Goal: Information Seeking & Learning: Learn about a topic

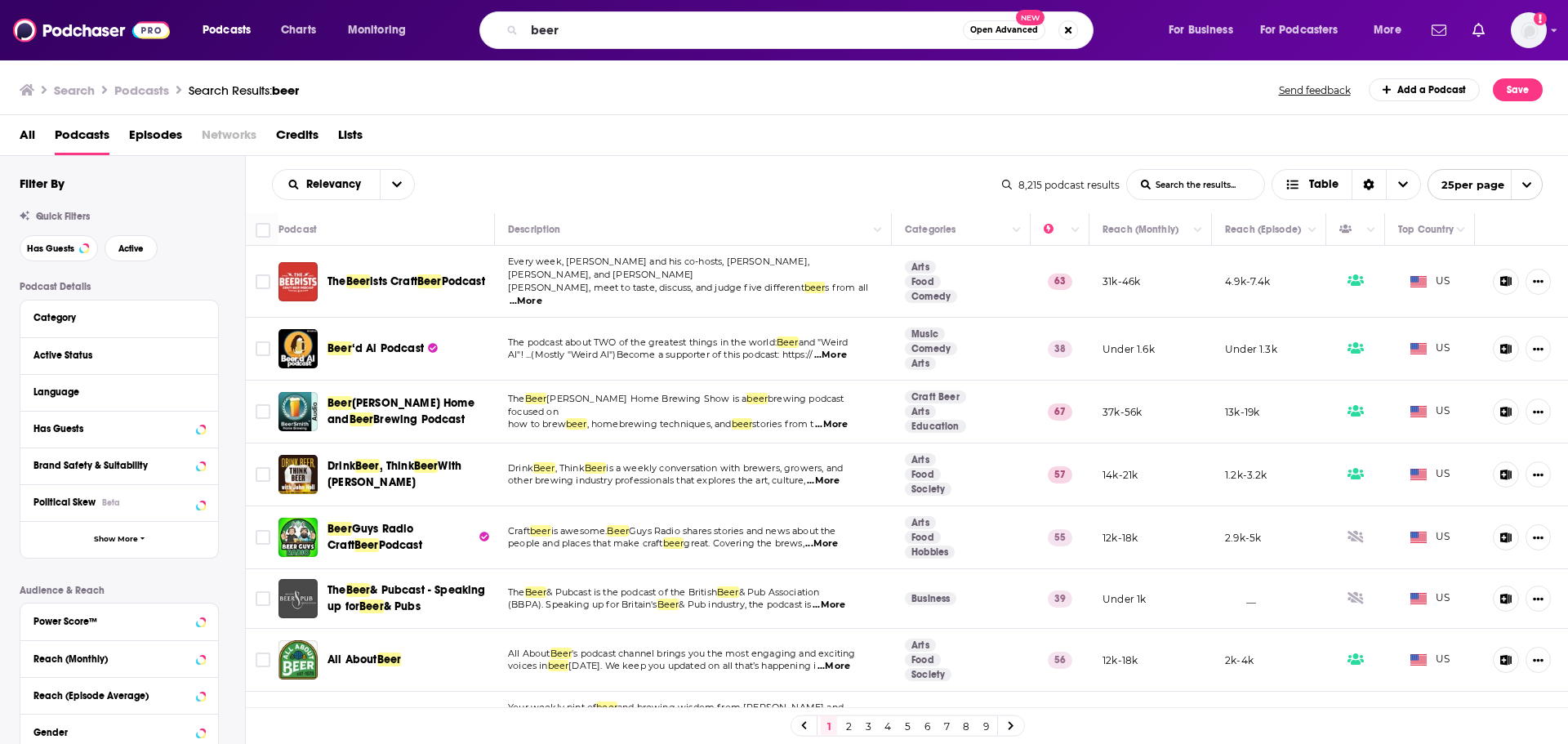
click at [697, 39] on input "beer" at bounding box center [743, 30] width 439 height 26
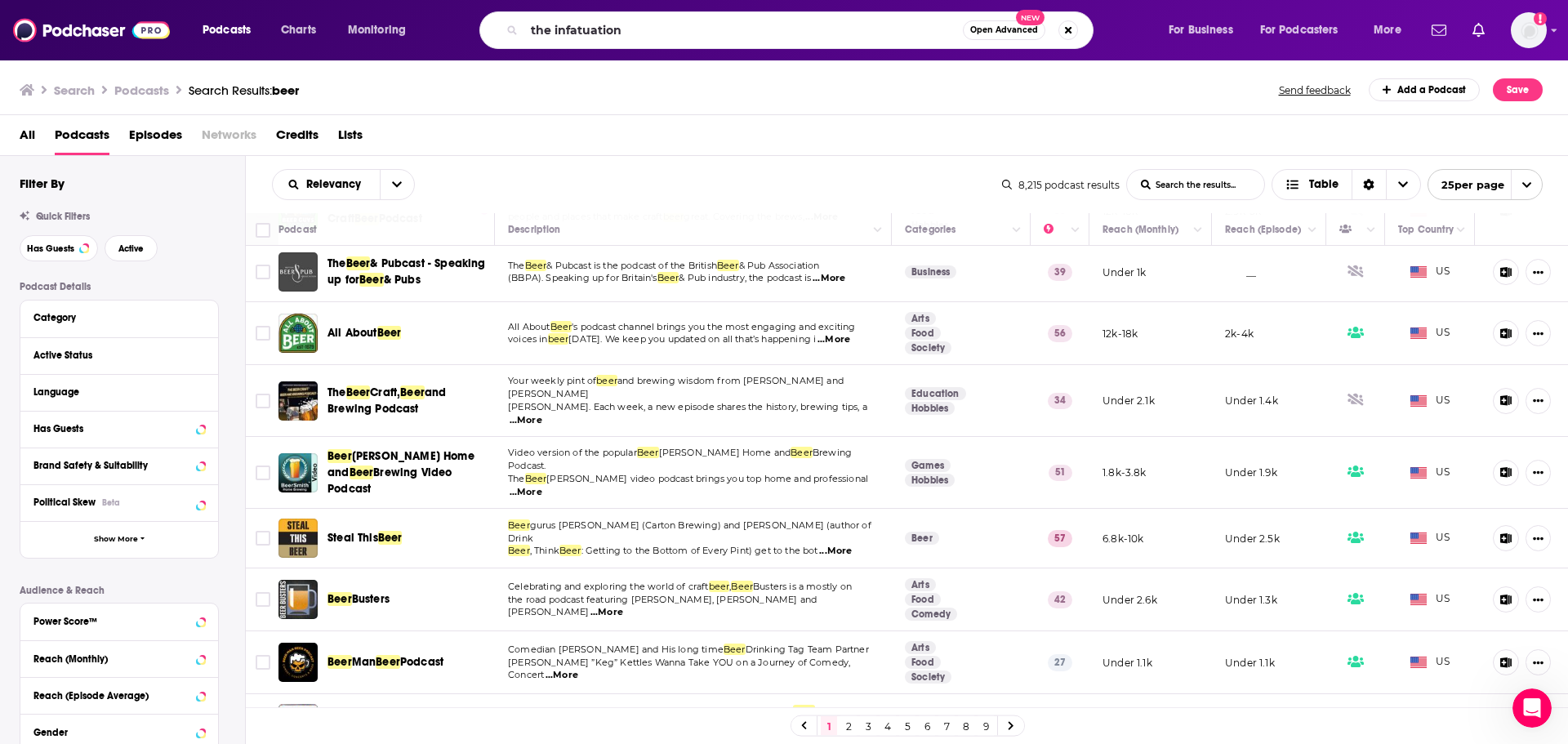
type input "the infatuation"
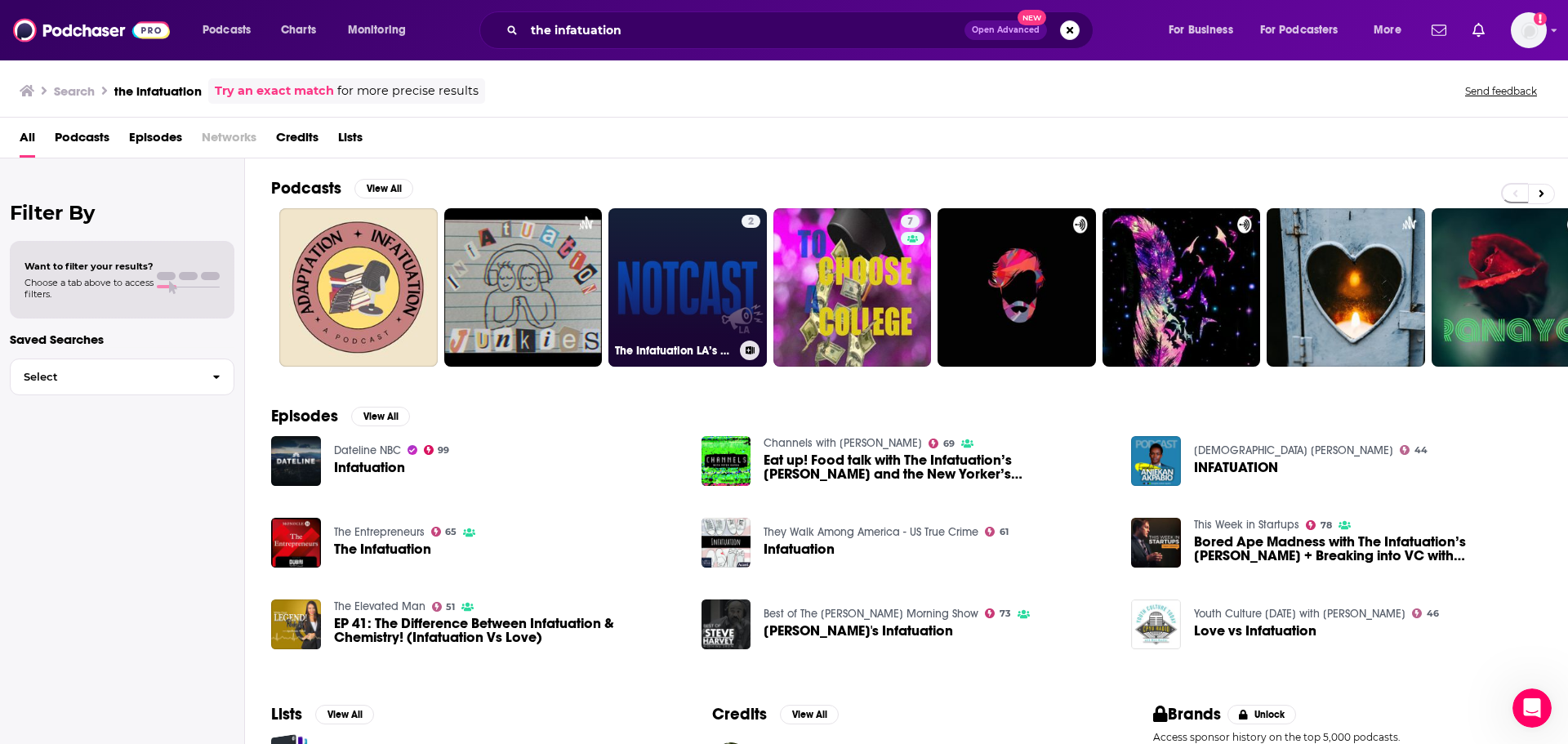
click at [703, 306] on link "2 The Infatuation LA’s Notcast" at bounding box center [687, 287] width 158 height 158
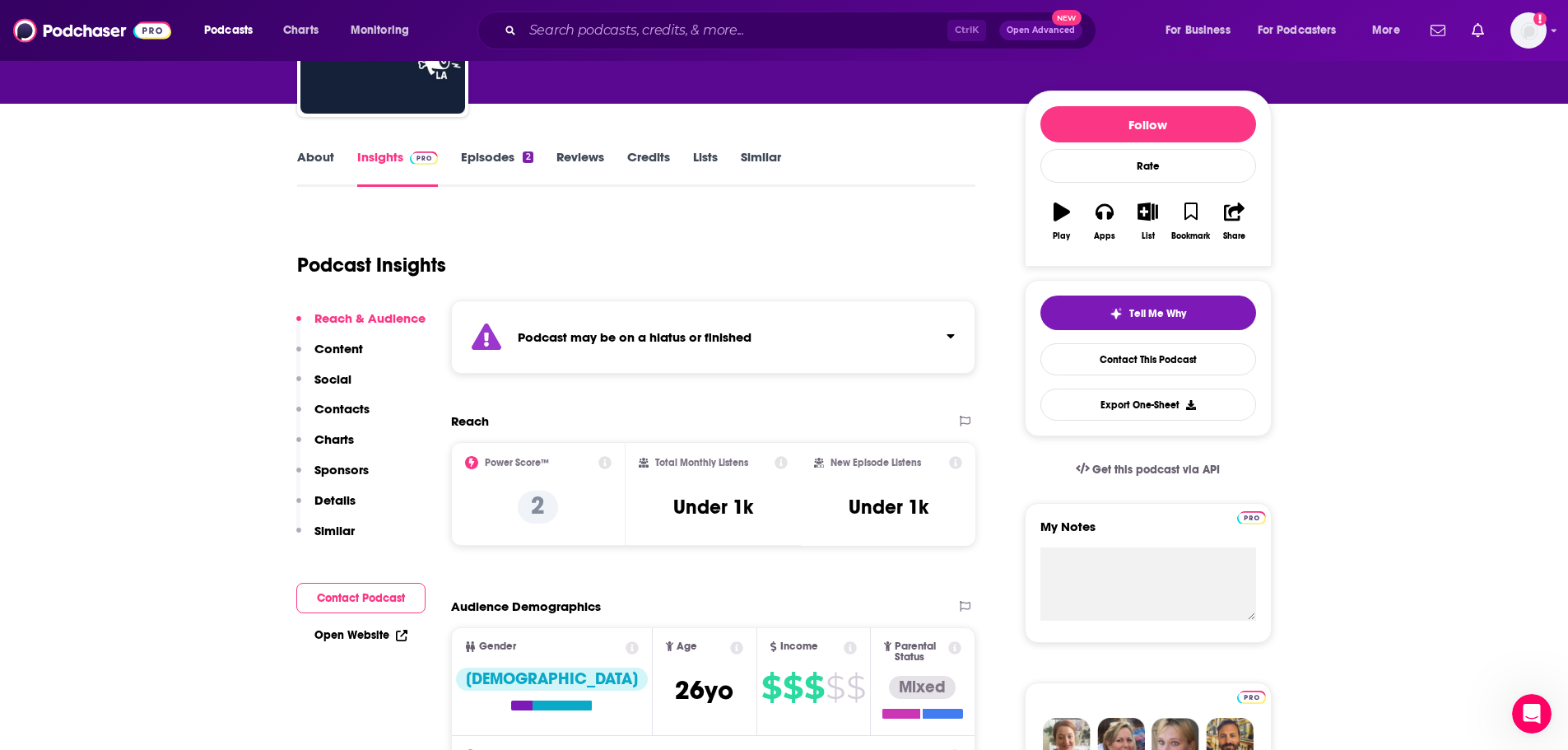
click at [358, 350] on p "Content" at bounding box center [339, 348] width 49 height 16
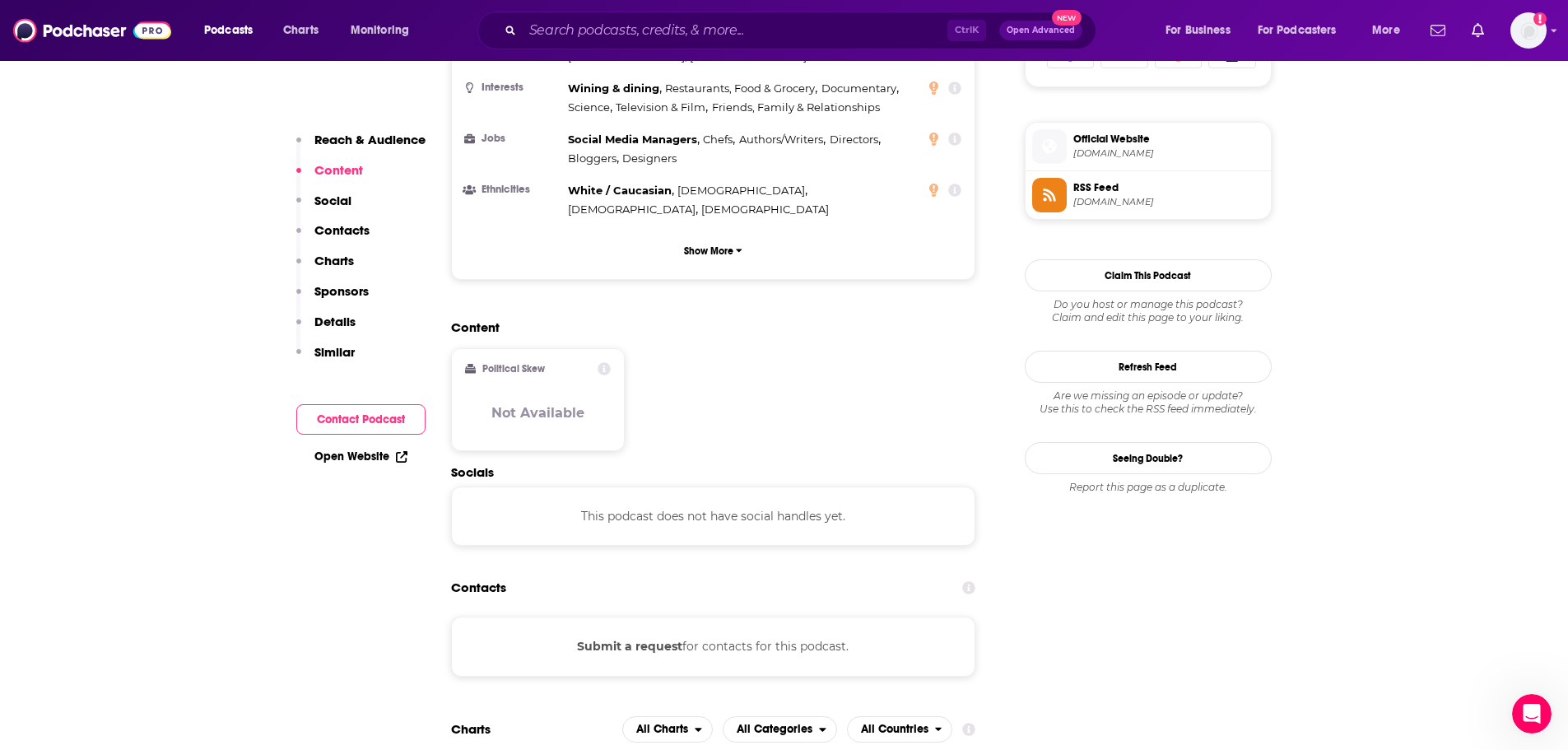
scroll to position [1150, 0]
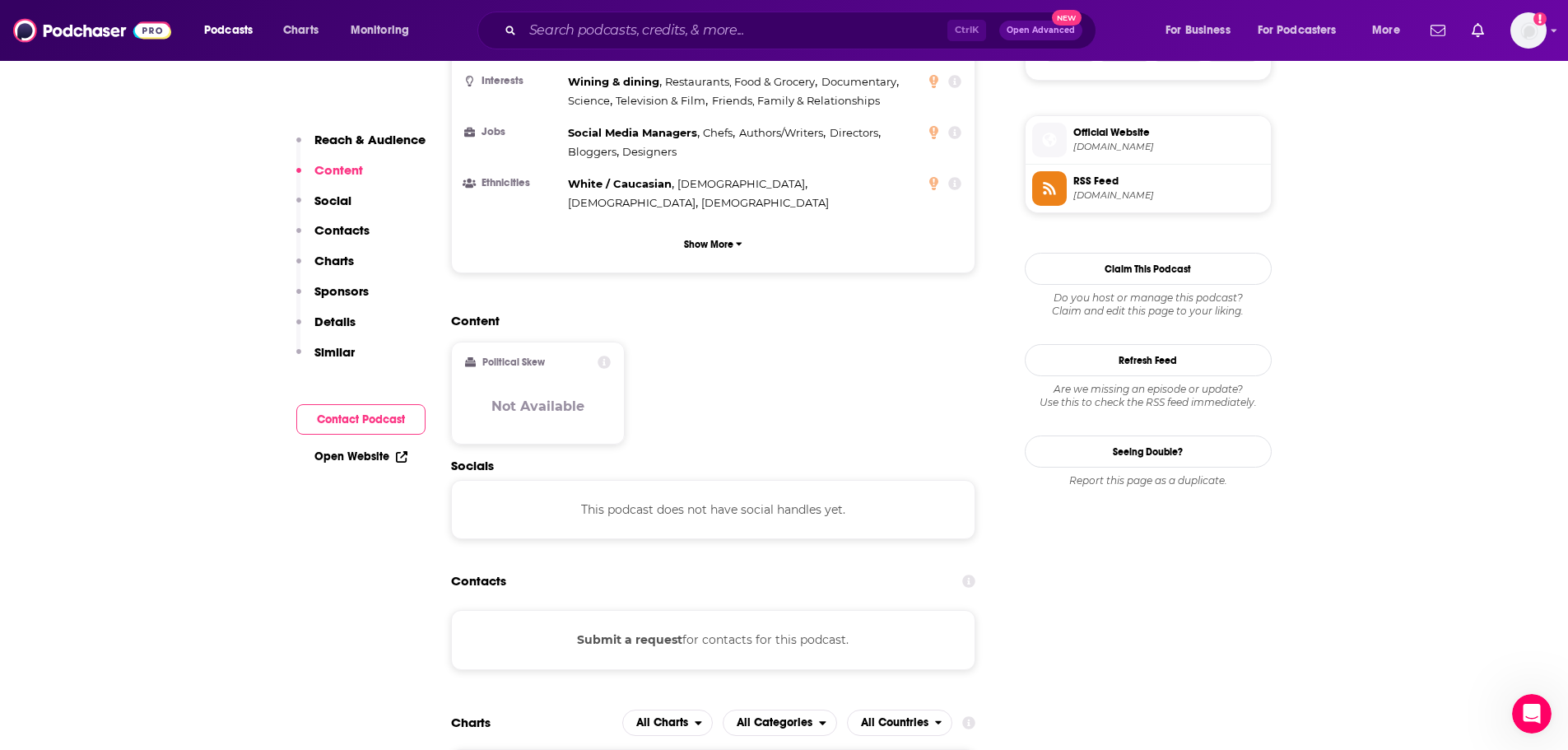
click at [329, 205] on p "Social" at bounding box center [333, 200] width 37 height 16
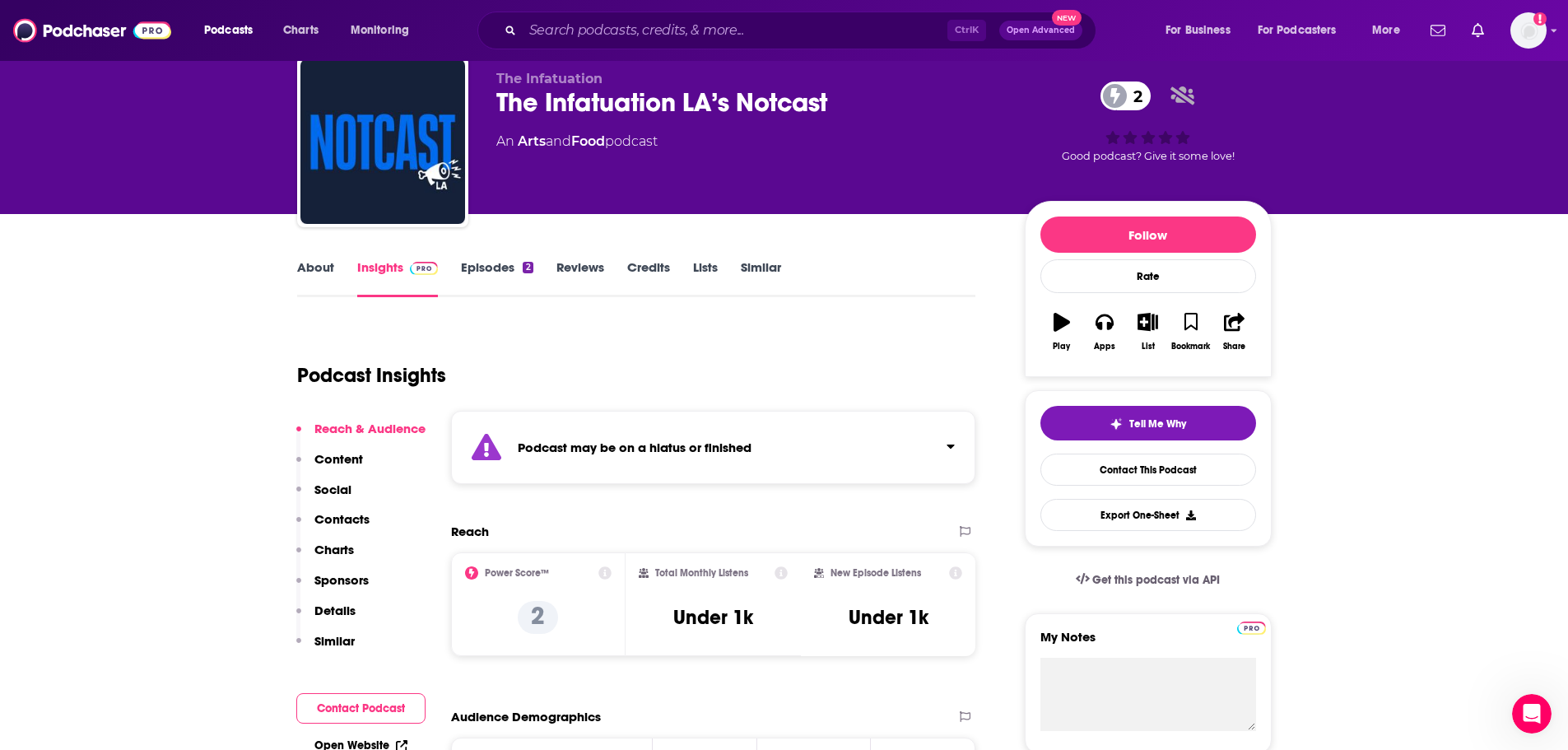
scroll to position [0, 0]
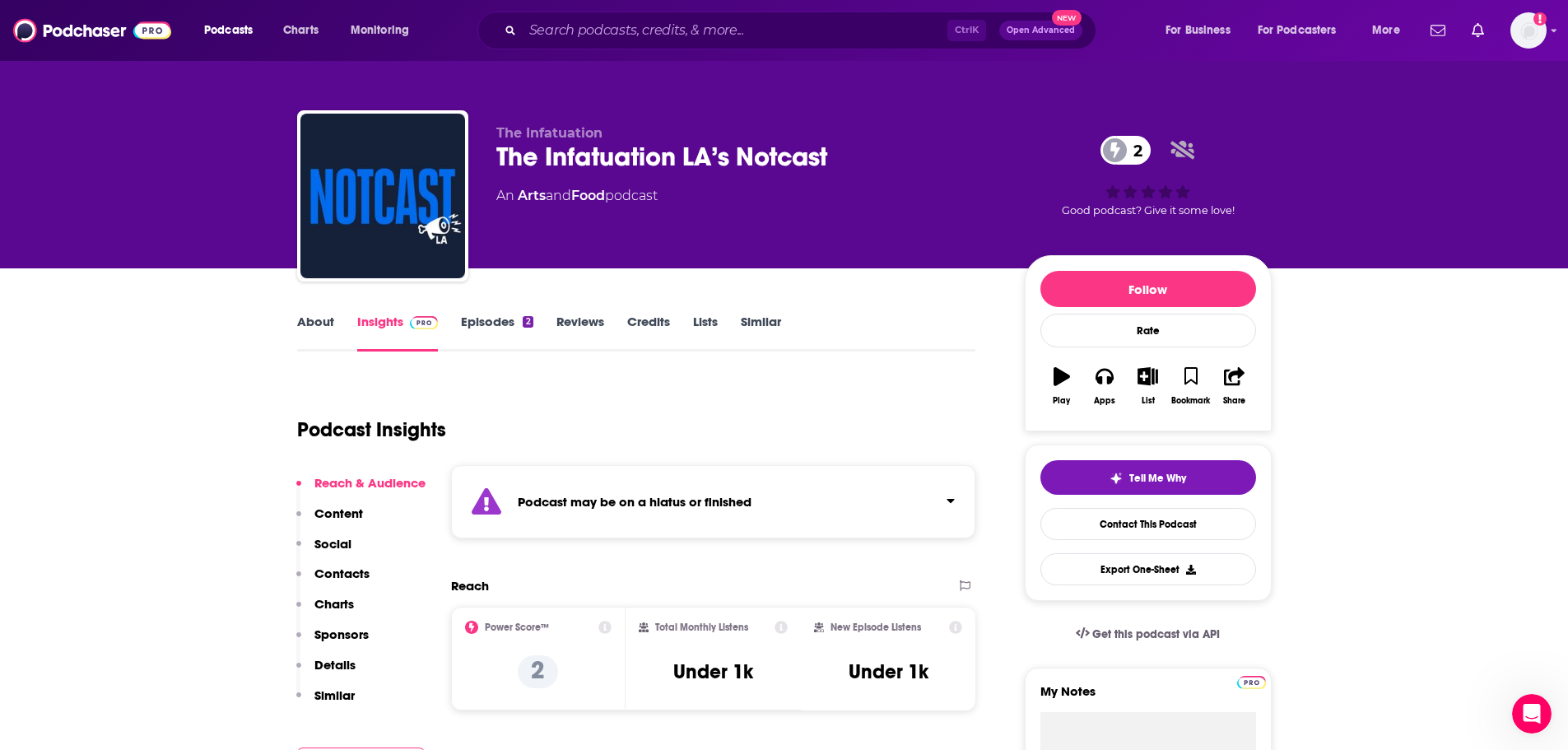
click at [477, 324] on link "Episodes 2" at bounding box center [497, 333] width 72 height 38
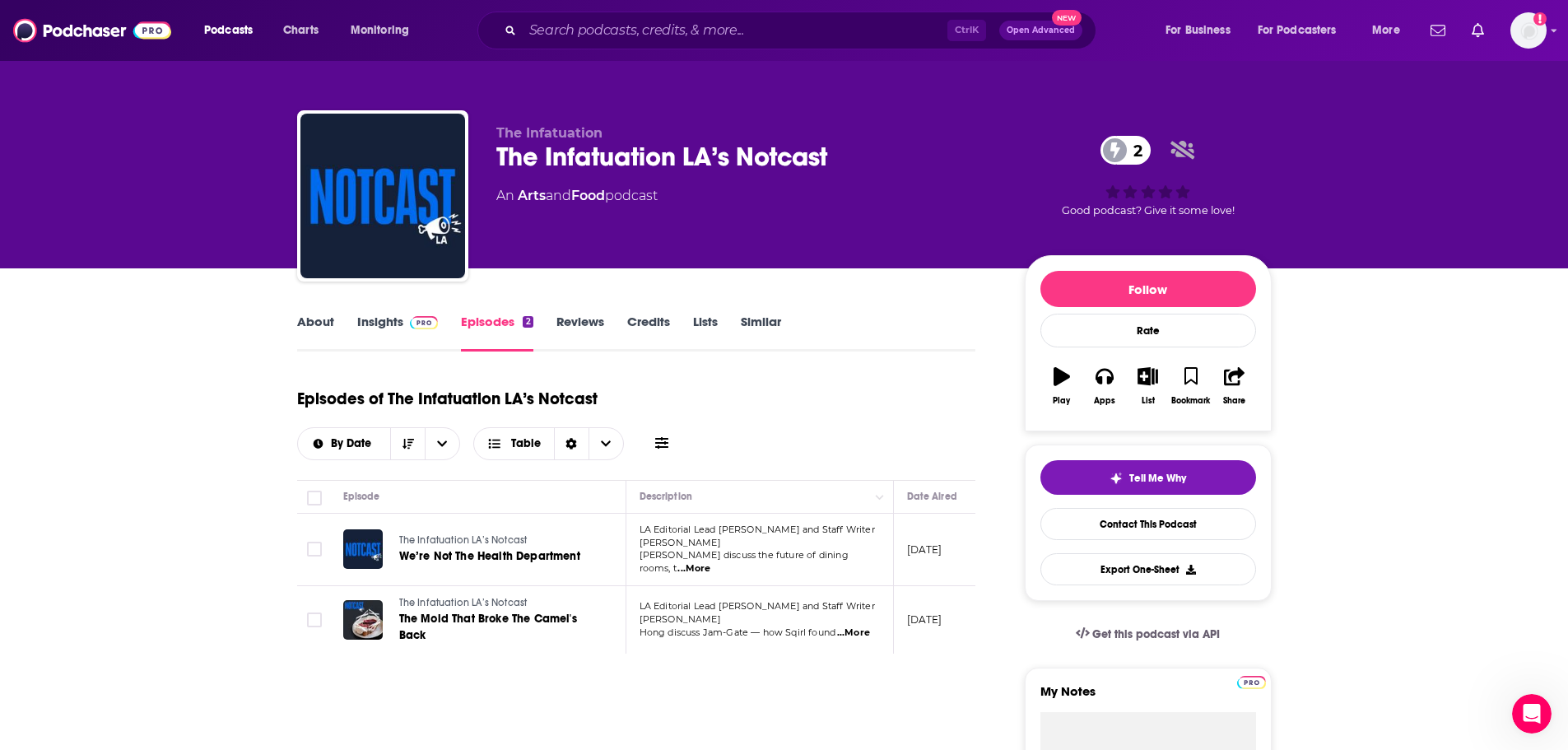
click at [382, 320] on link "Insights" at bounding box center [397, 333] width 82 height 38
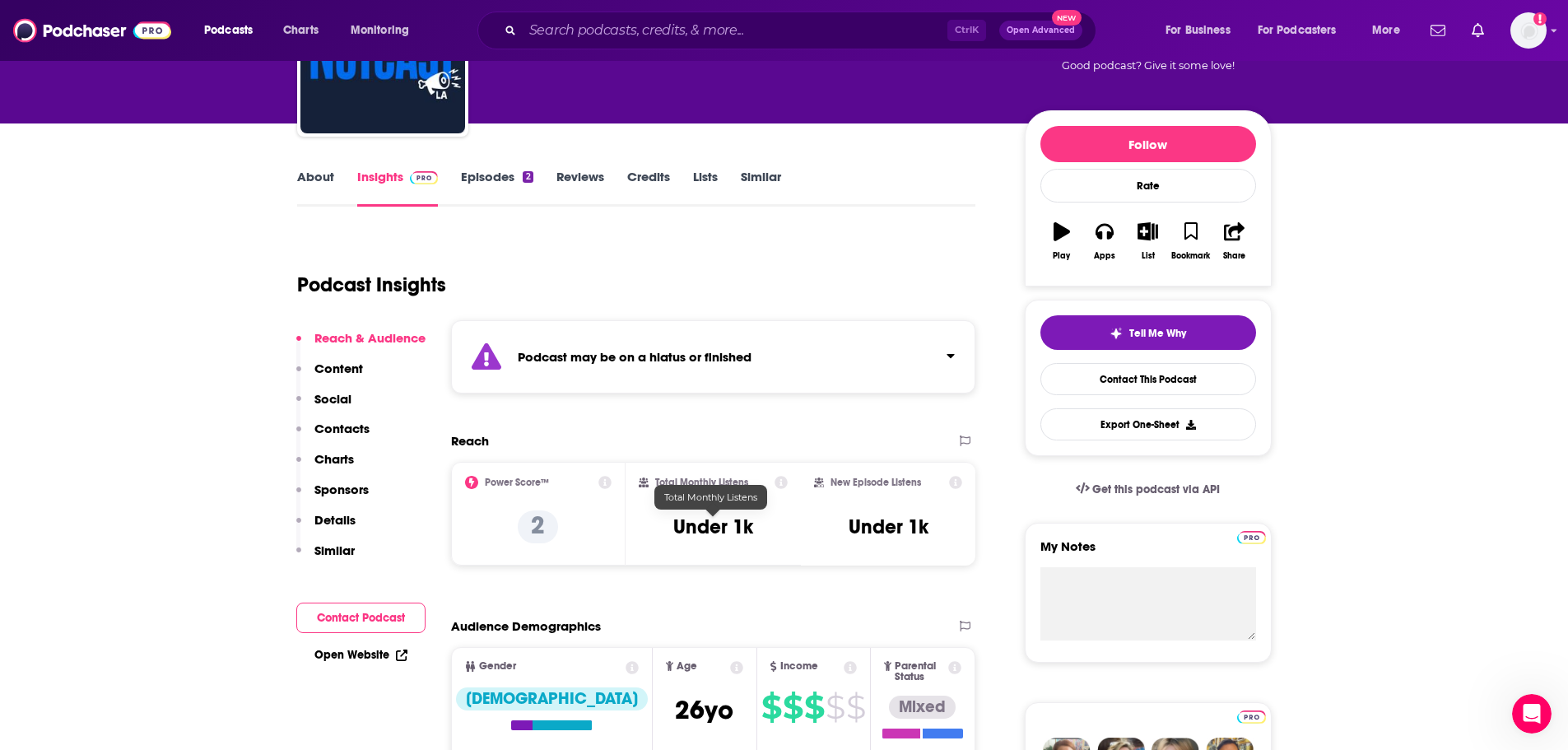
scroll to position [330, 0]
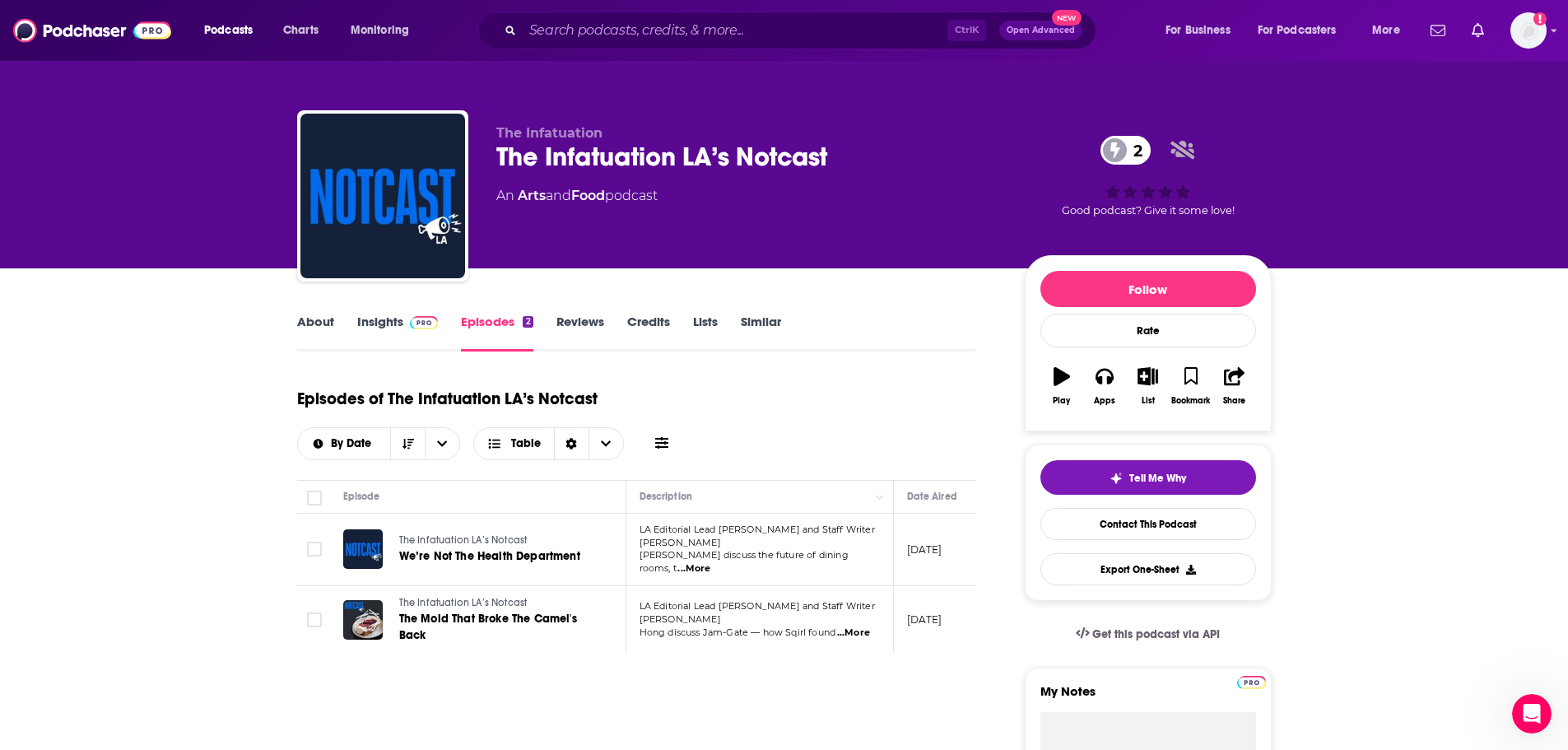
click at [582, 316] on link "Reviews" at bounding box center [581, 333] width 48 height 38
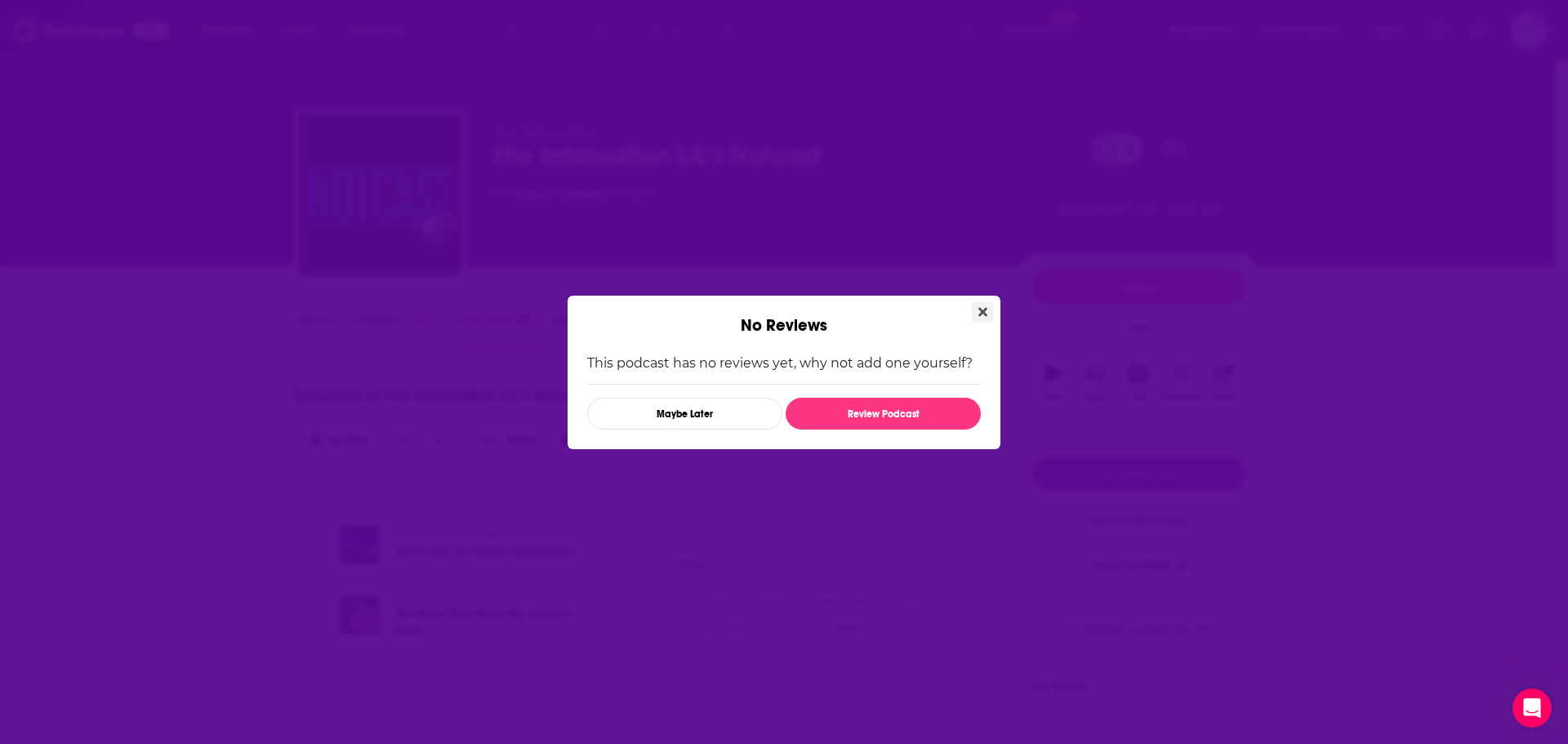
click at [987, 316] on icon "Close" at bounding box center [983, 312] width 9 height 13
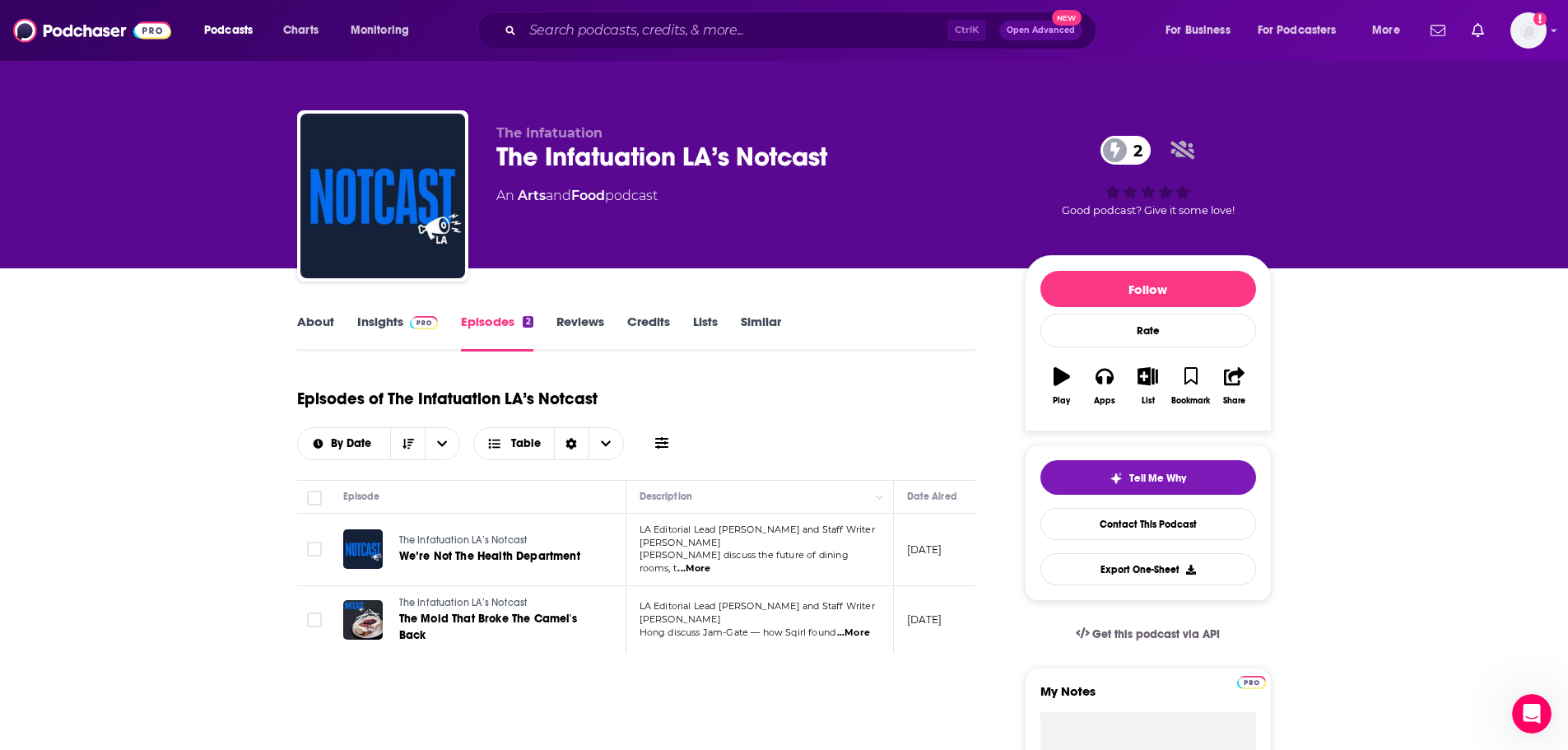
click at [325, 326] on link "About" at bounding box center [316, 333] width 37 height 38
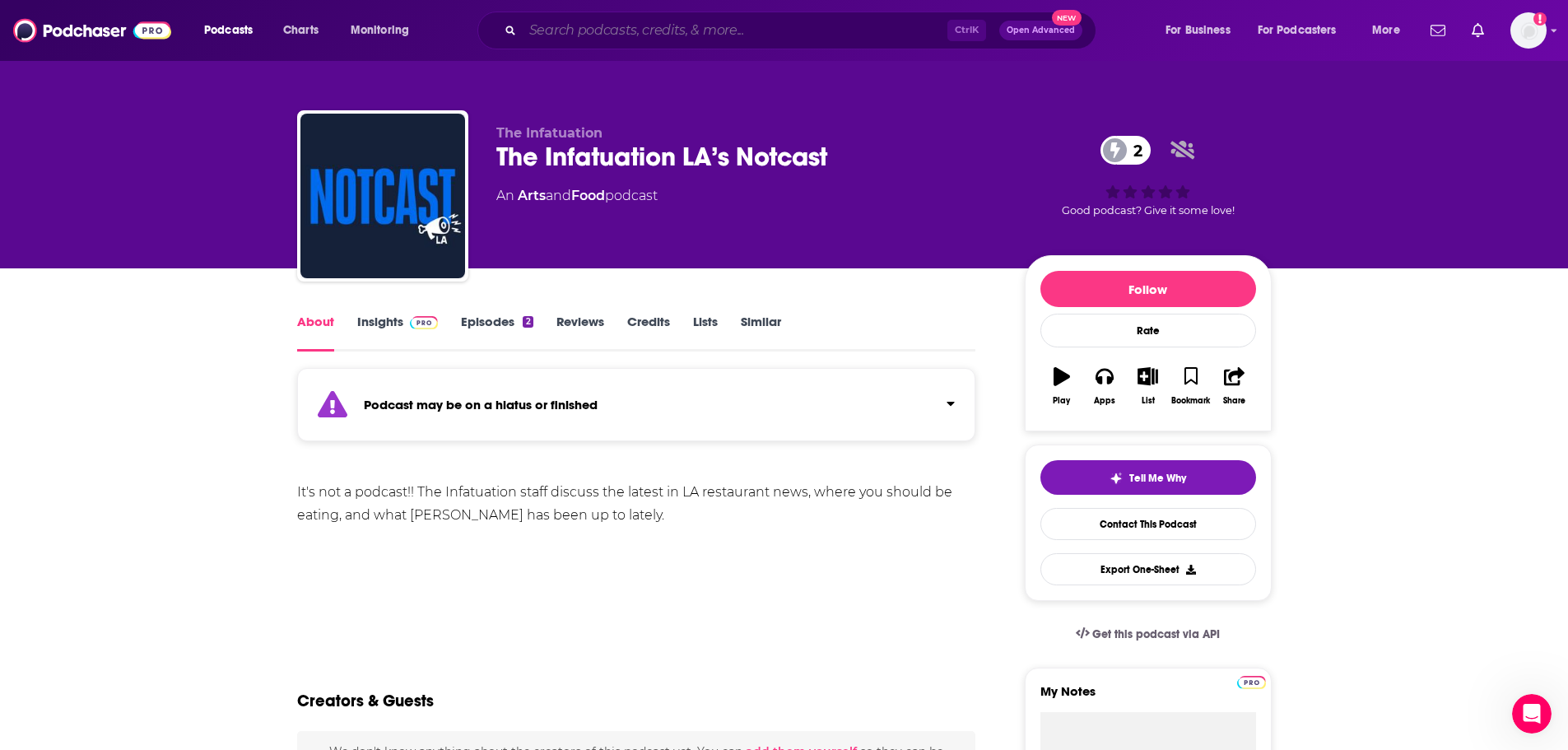
click at [549, 31] on input "Search podcasts, credits, & more..." at bounding box center [735, 31] width 425 height 26
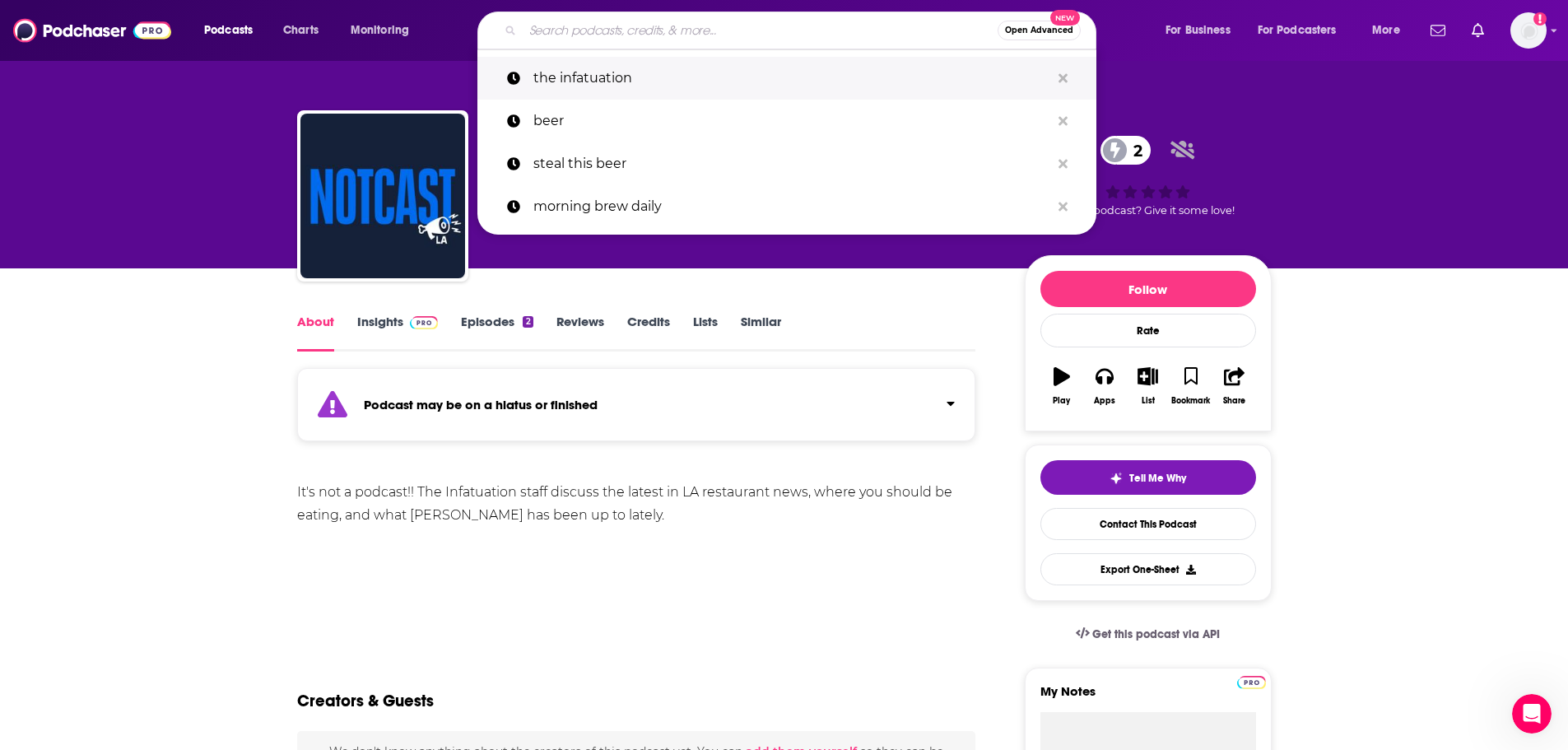
click at [559, 74] on p "the infatuation" at bounding box center [792, 78] width 517 height 43
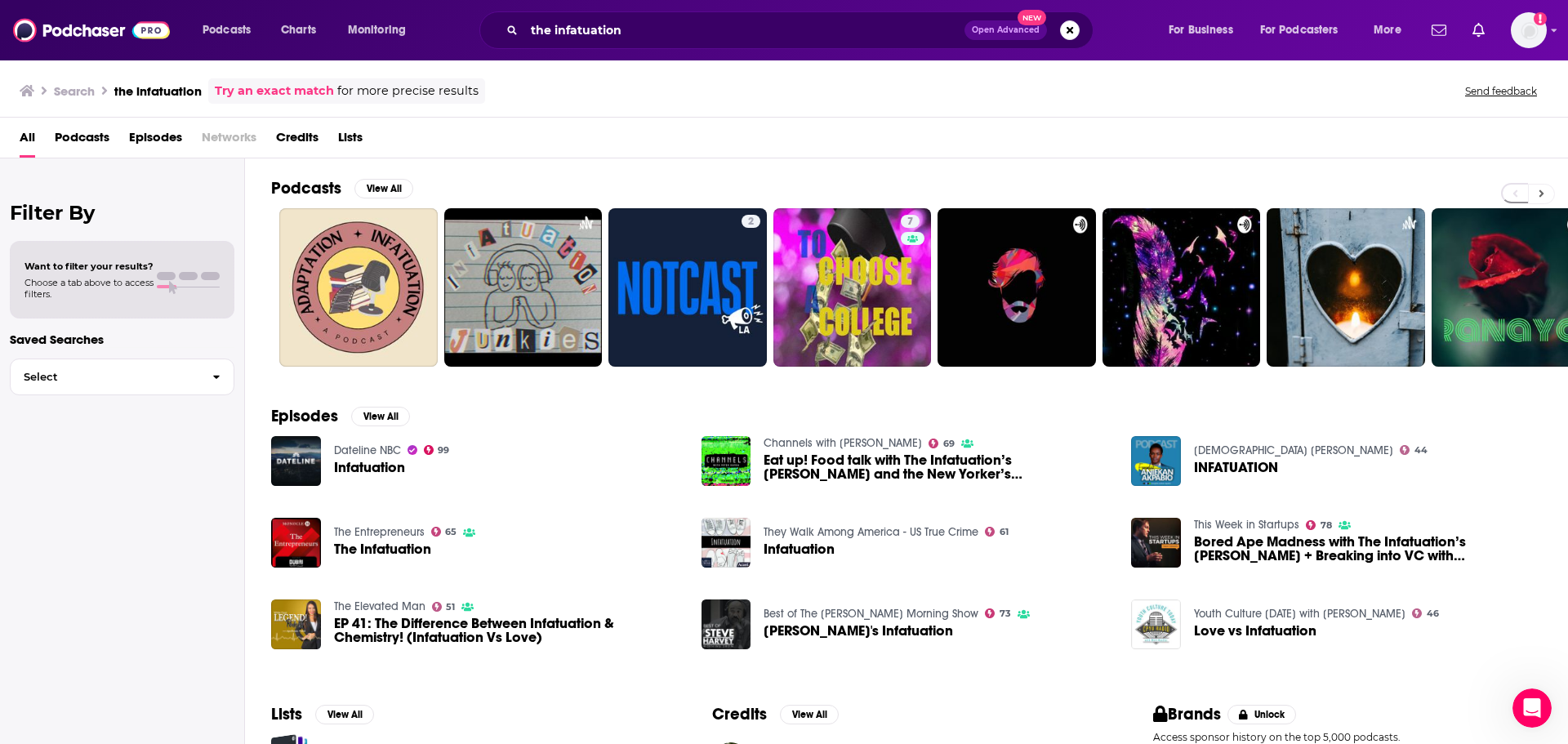
click at [1538, 195] on icon at bounding box center [1541, 193] width 6 height 11
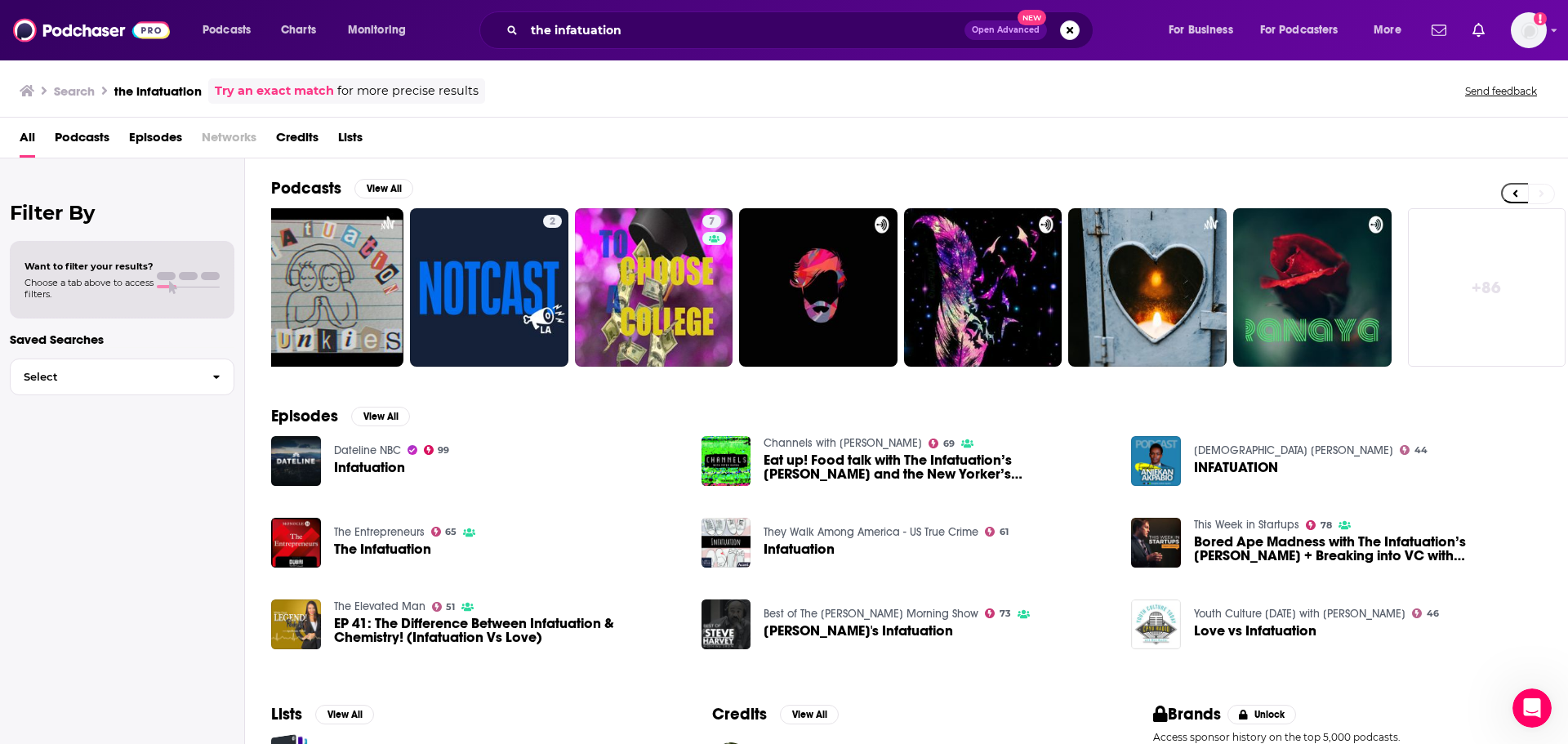
scroll to position [0, 203]
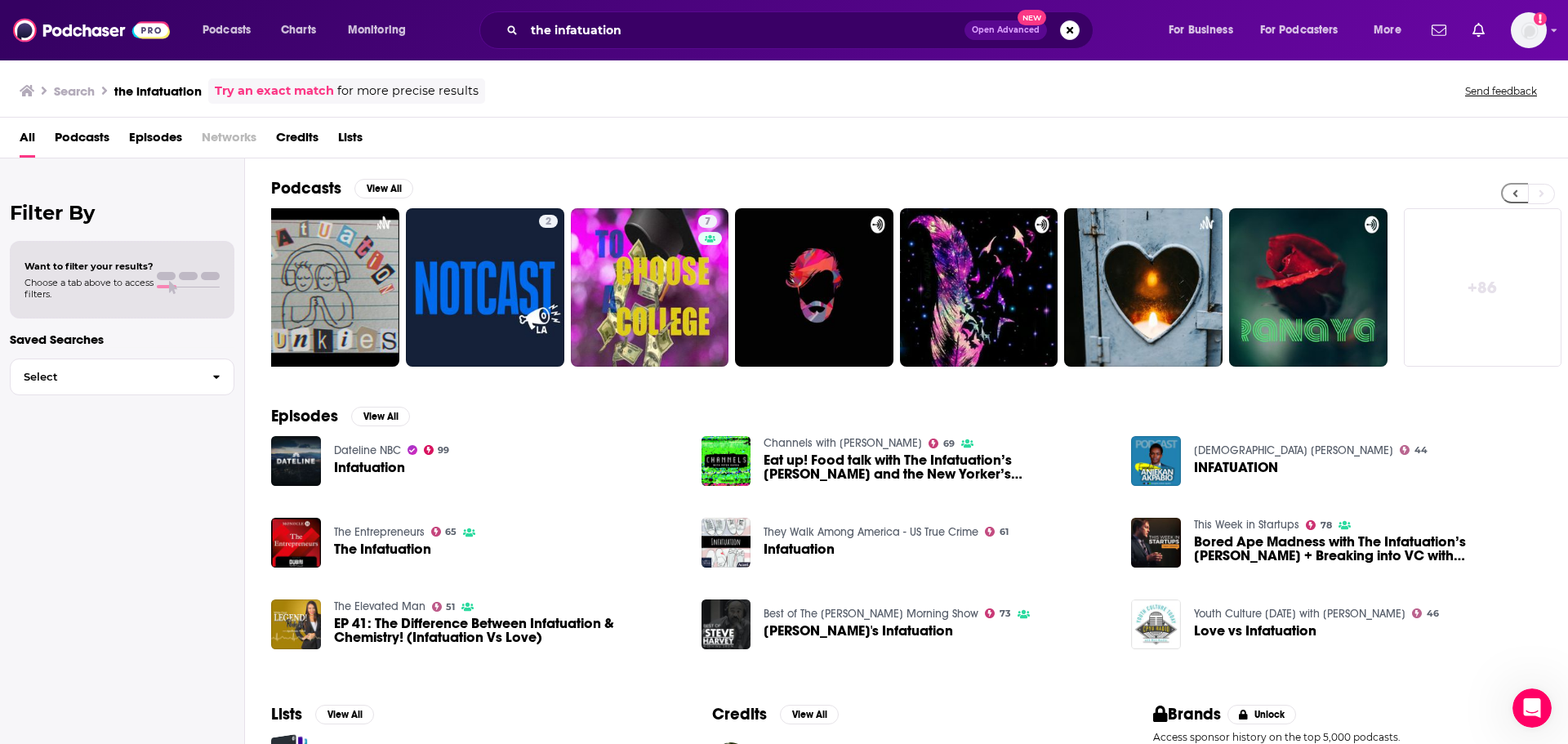
click at [1508, 195] on button at bounding box center [1514, 193] width 27 height 20
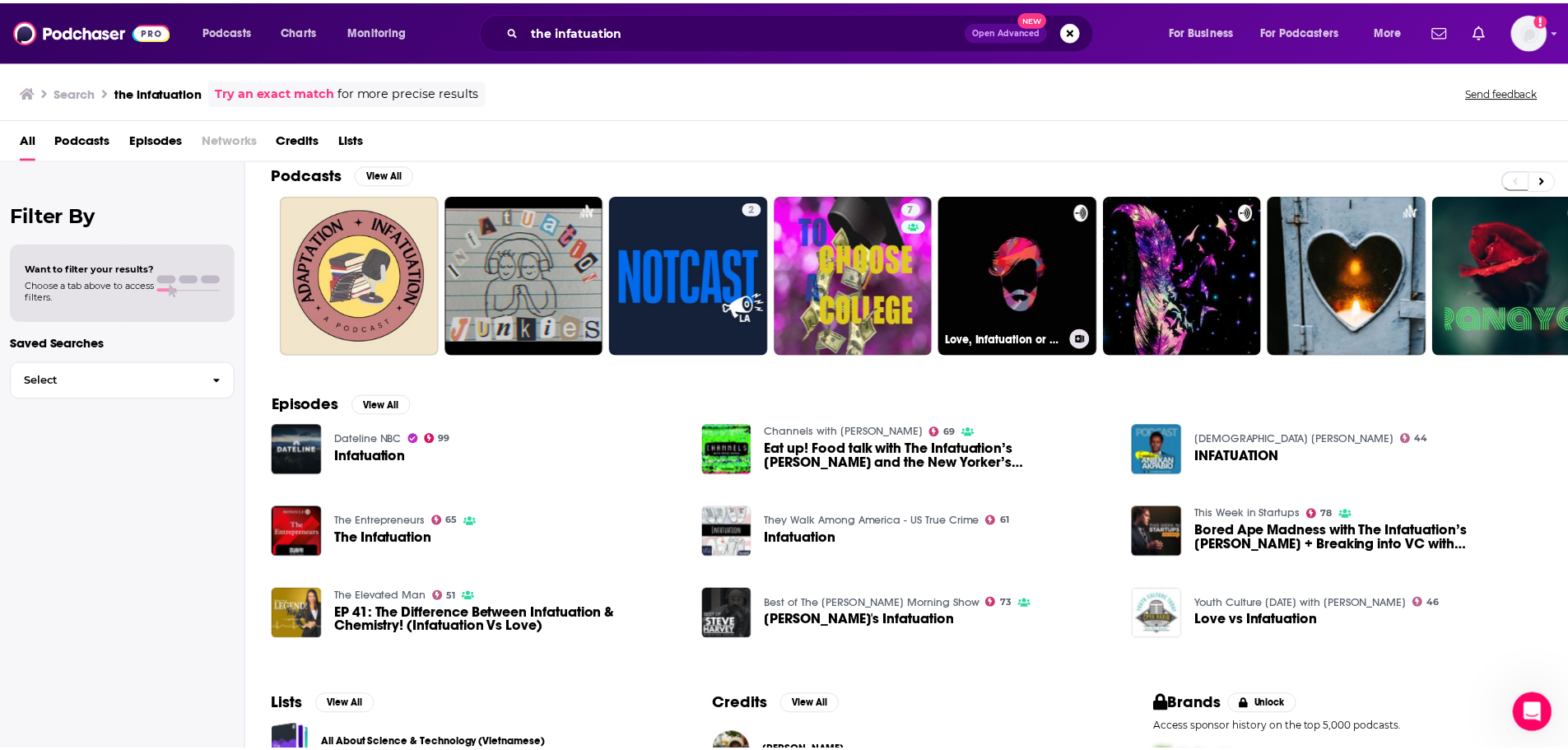
scroll to position [0, 0]
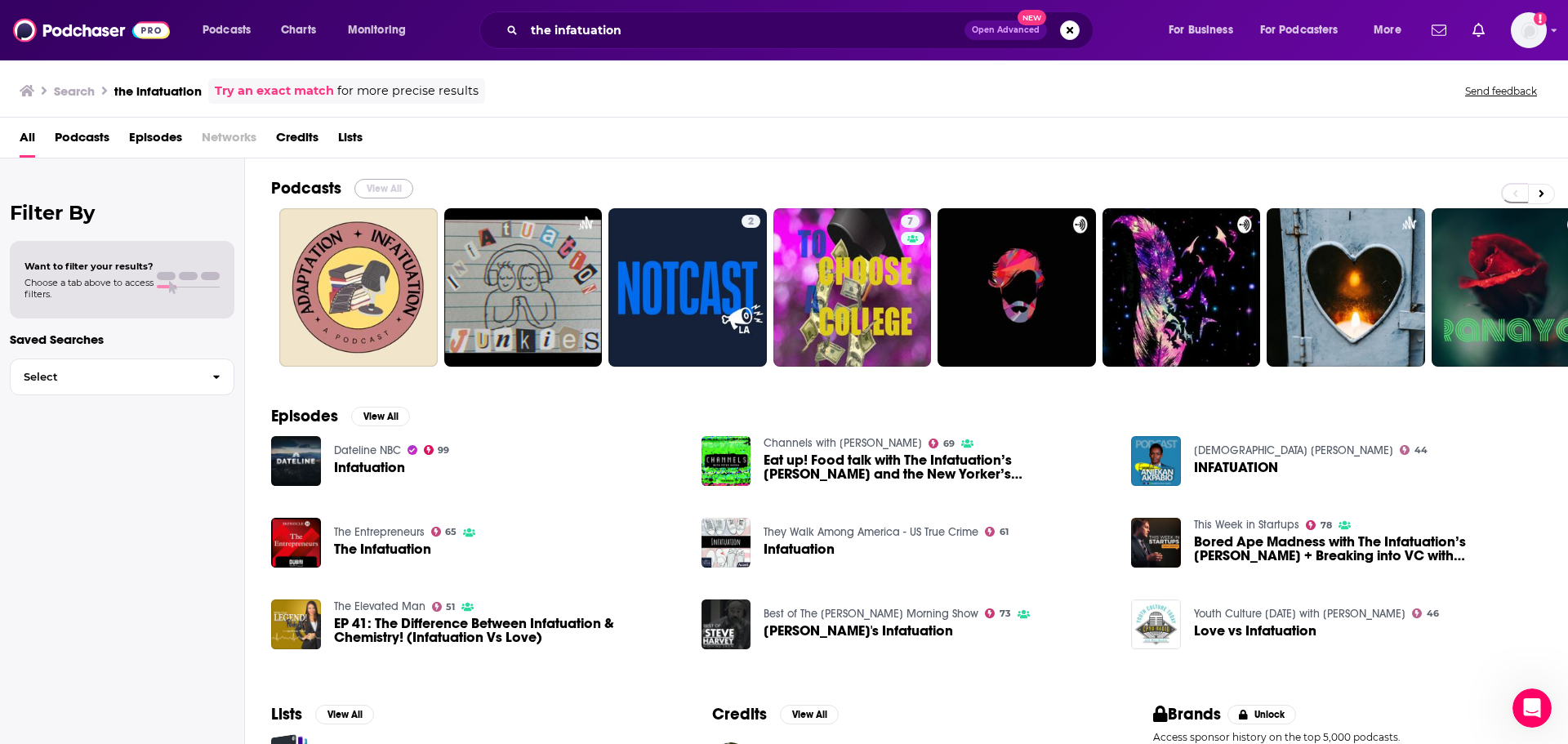
click at [396, 196] on button "View All" at bounding box center [384, 188] width 59 height 20
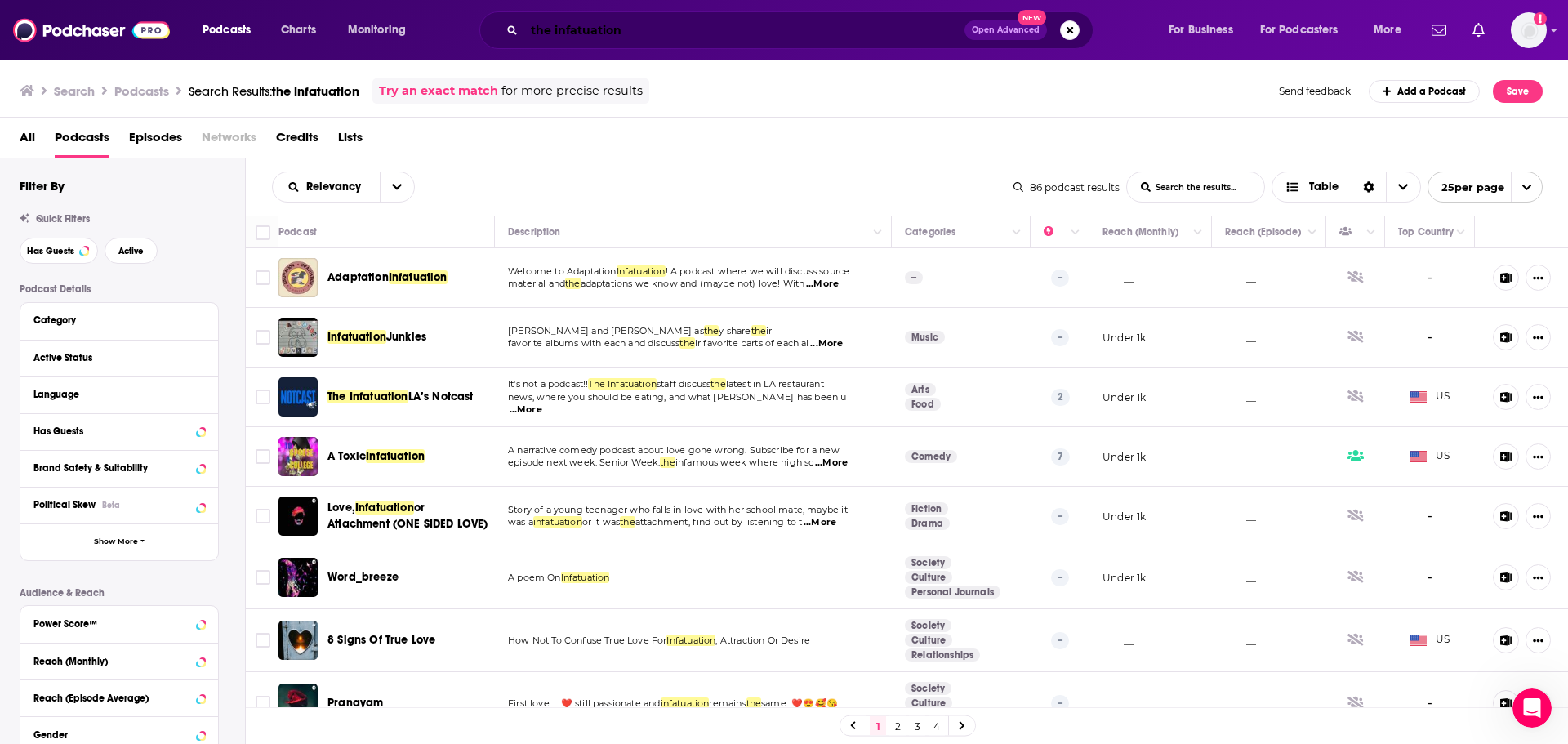
click at [628, 34] on input "the infatuation" at bounding box center [744, 30] width 440 height 26
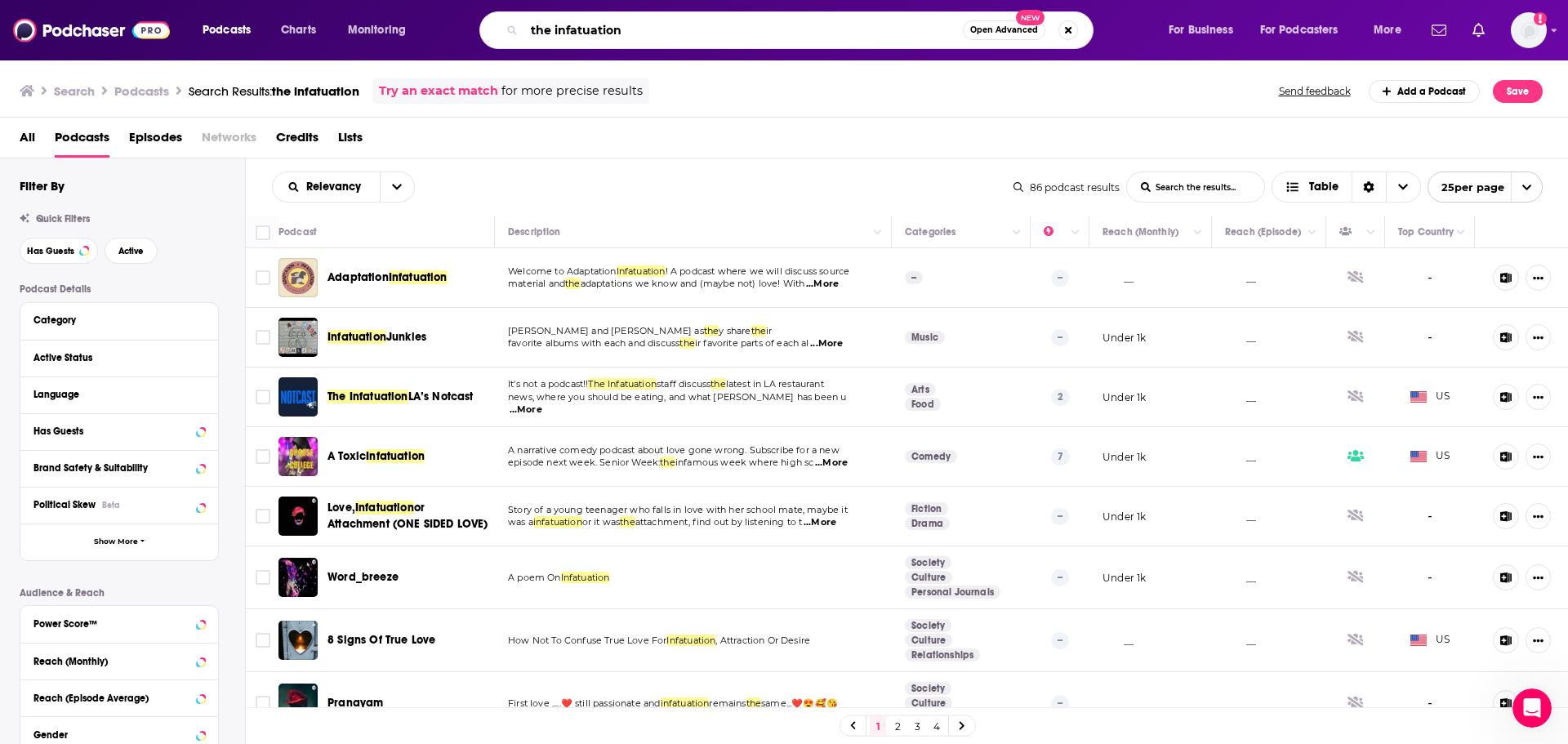
click at [628, 34] on input "the infatuation" at bounding box center [743, 30] width 439 height 26
type input "restaurant people"
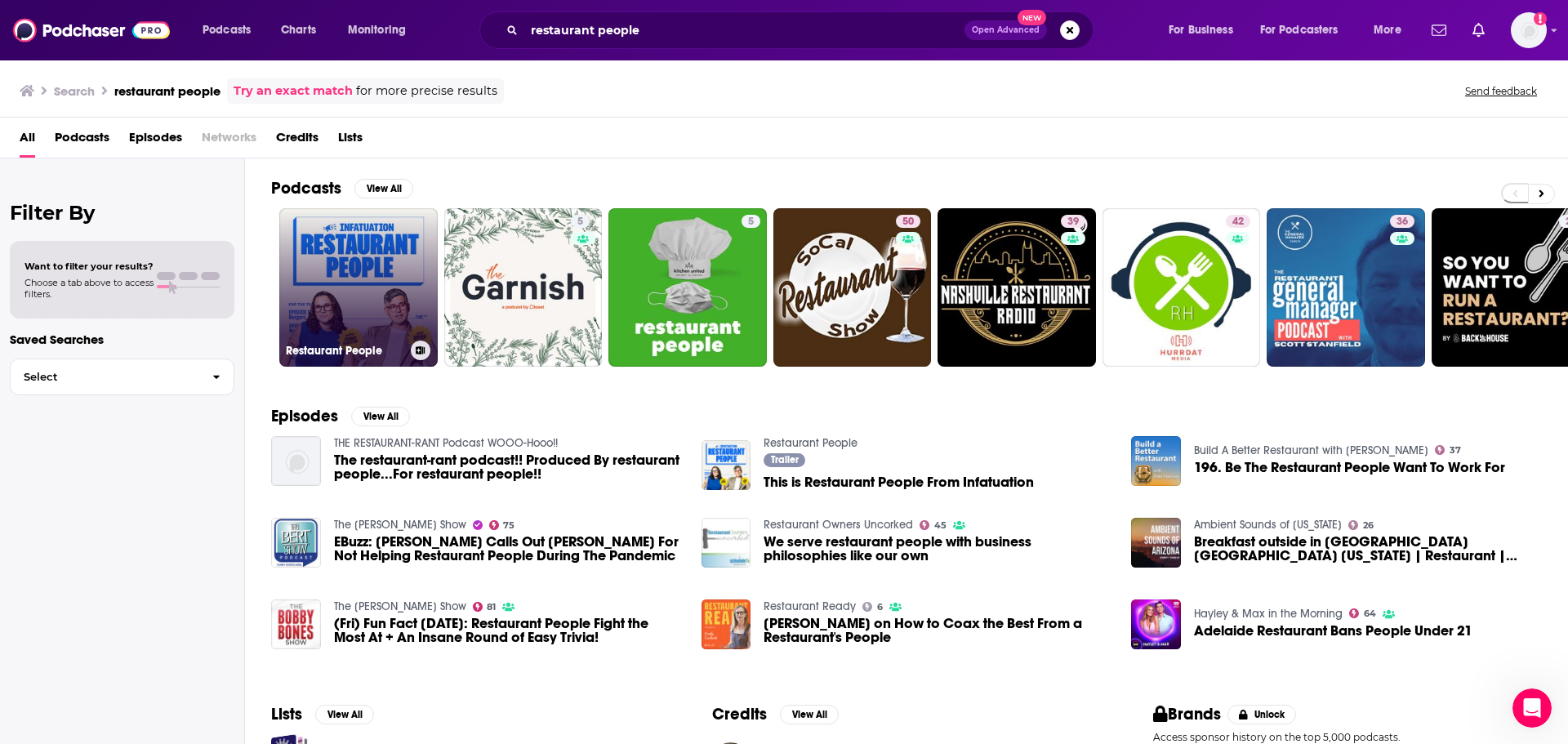
click at [343, 270] on link "Restaurant People" at bounding box center [358, 287] width 158 height 158
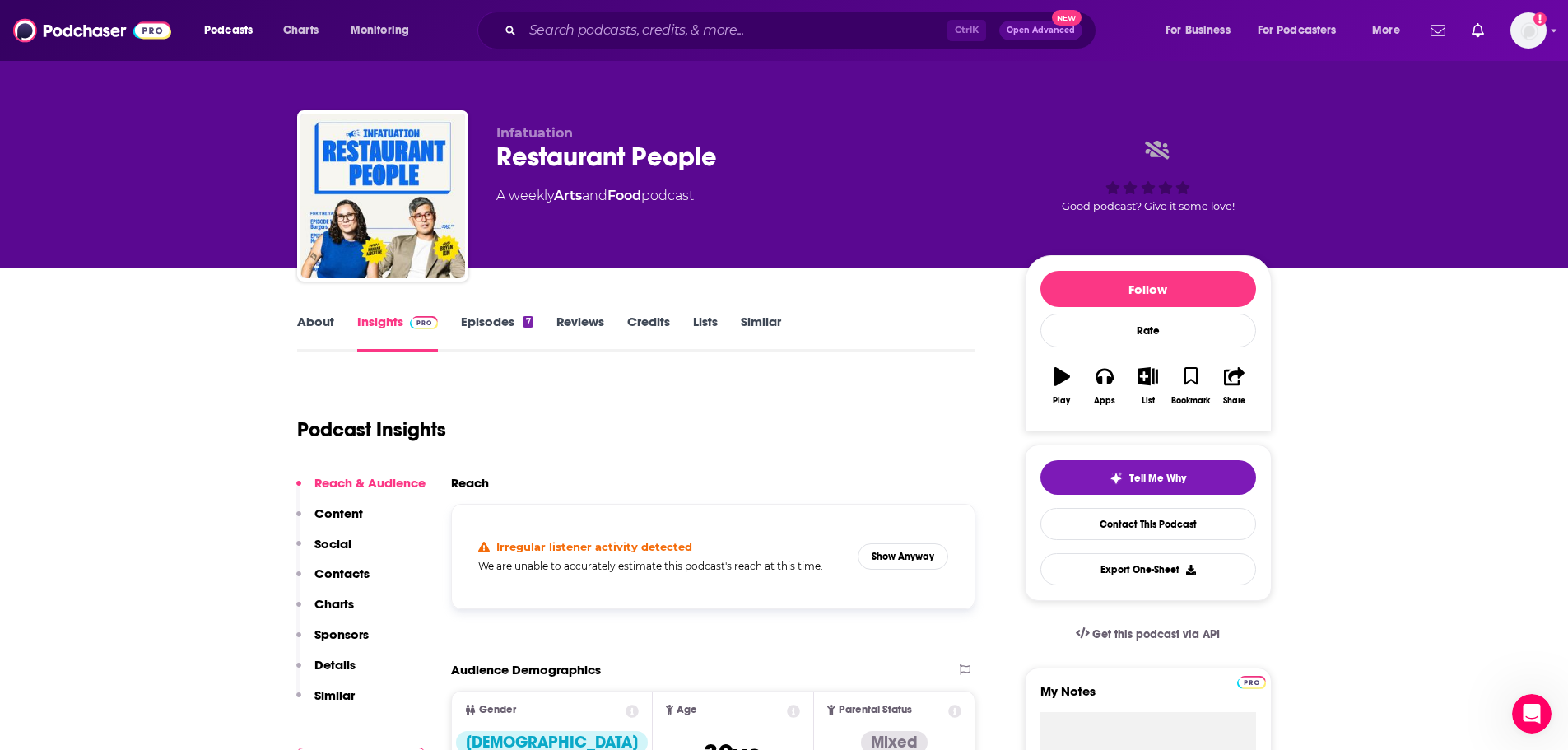
click at [504, 335] on link "Episodes 7" at bounding box center [497, 333] width 72 height 38
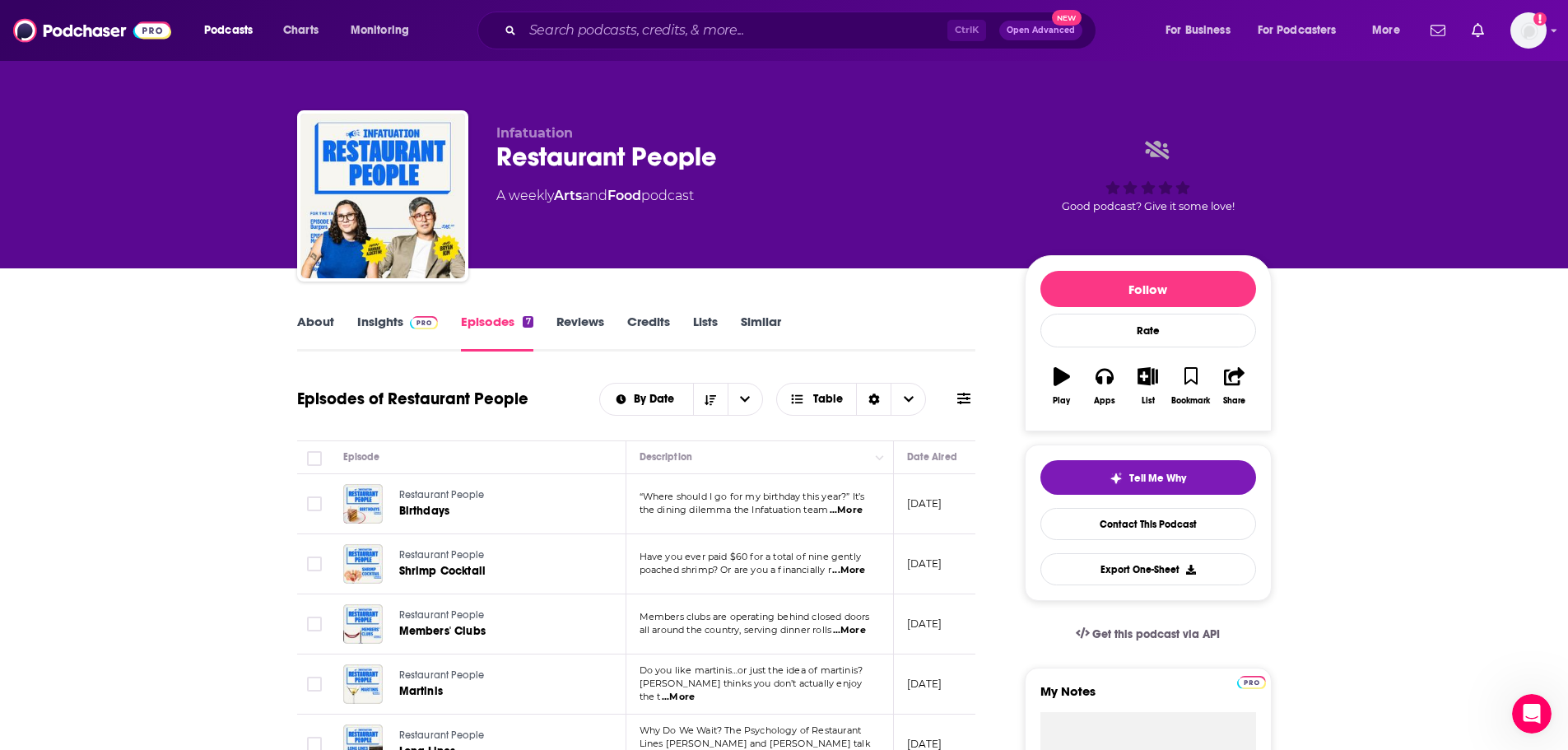
click at [392, 313] on div "About Insights Episodes 7 Reviews Credits Lists Similar" at bounding box center [637, 331] width 679 height 40
click at [392, 320] on link "Insights" at bounding box center [397, 333] width 82 height 38
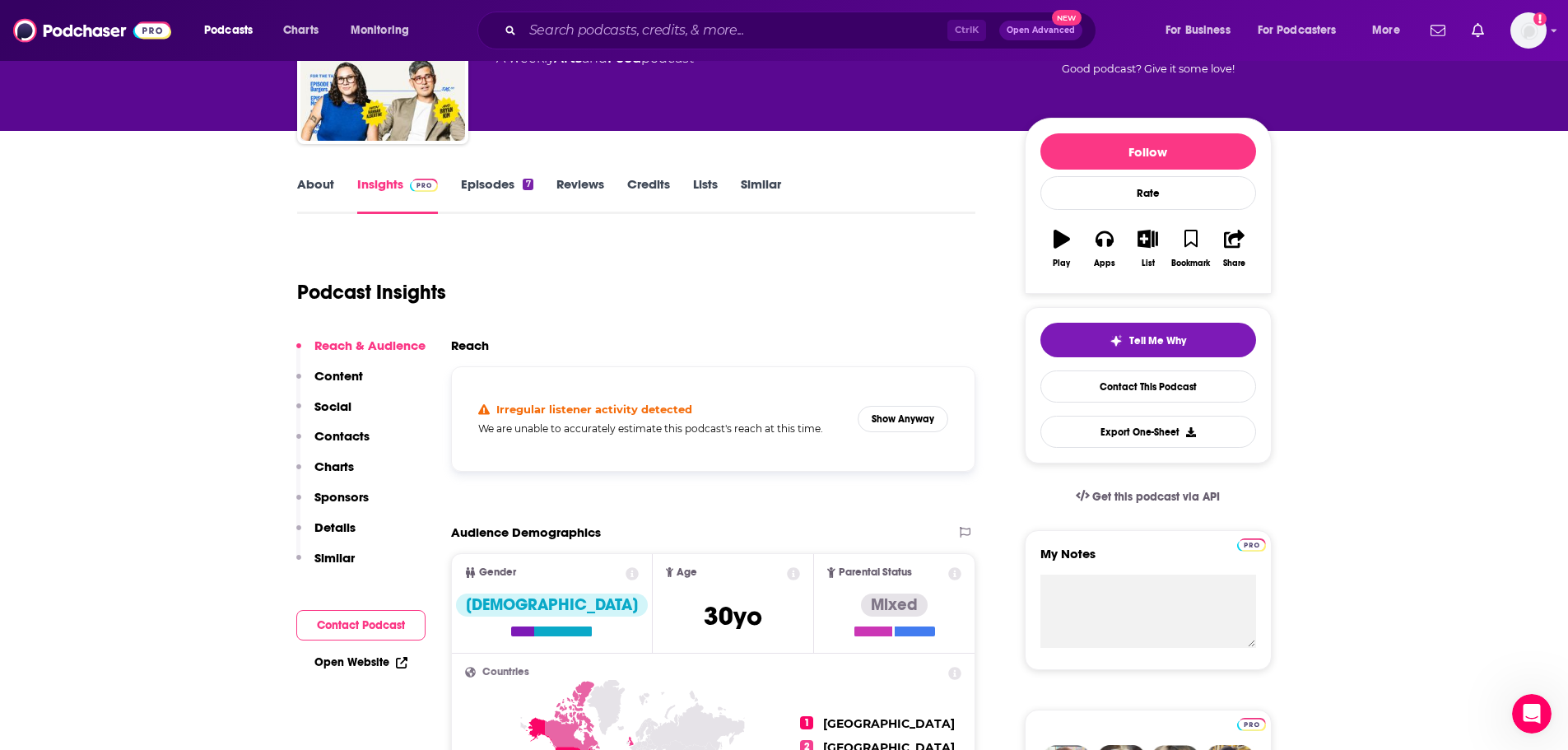
scroll to position [83, 0]
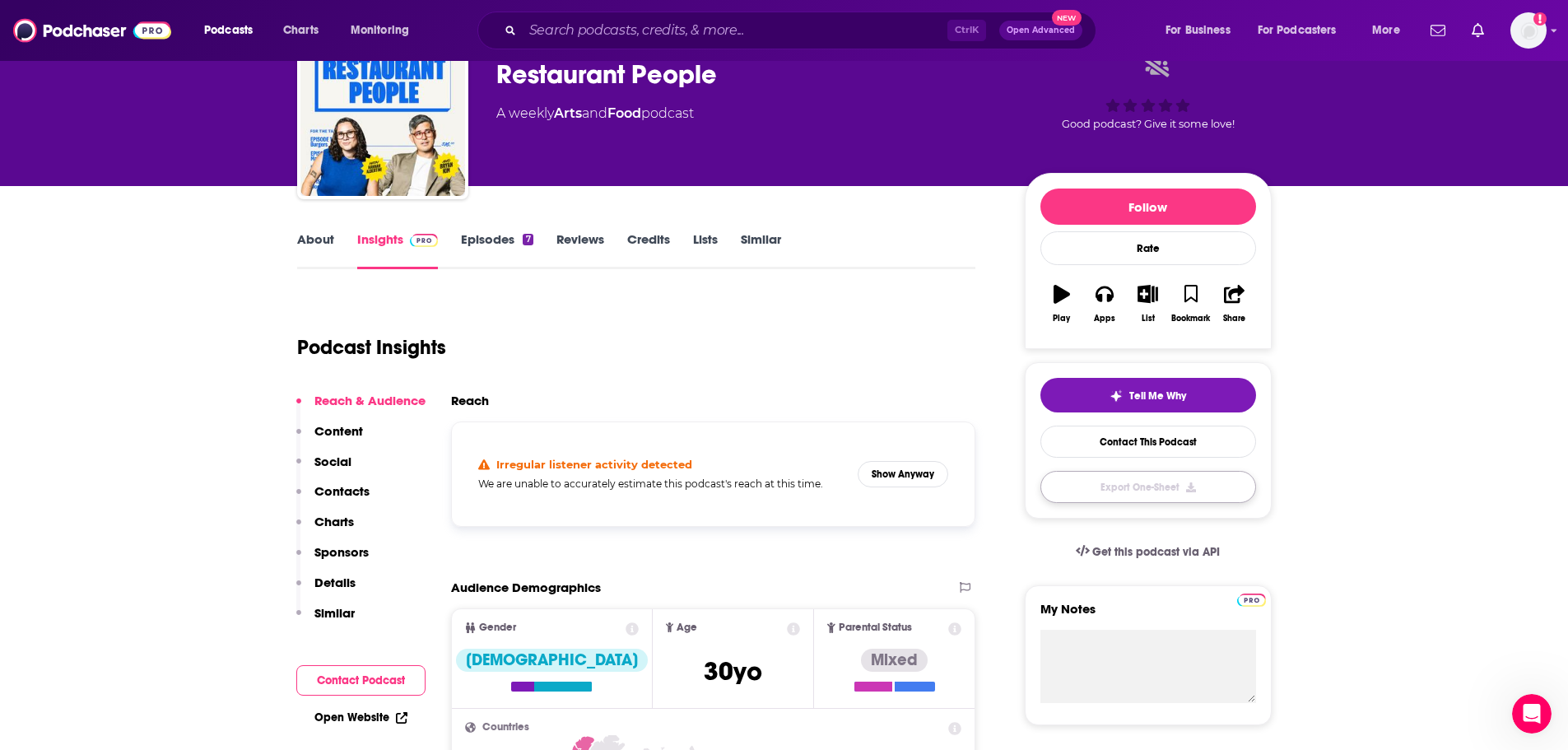
click at [1089, 482] on button "Export One-Sheet" at bounding box center [1147, 487] width 216 height 32
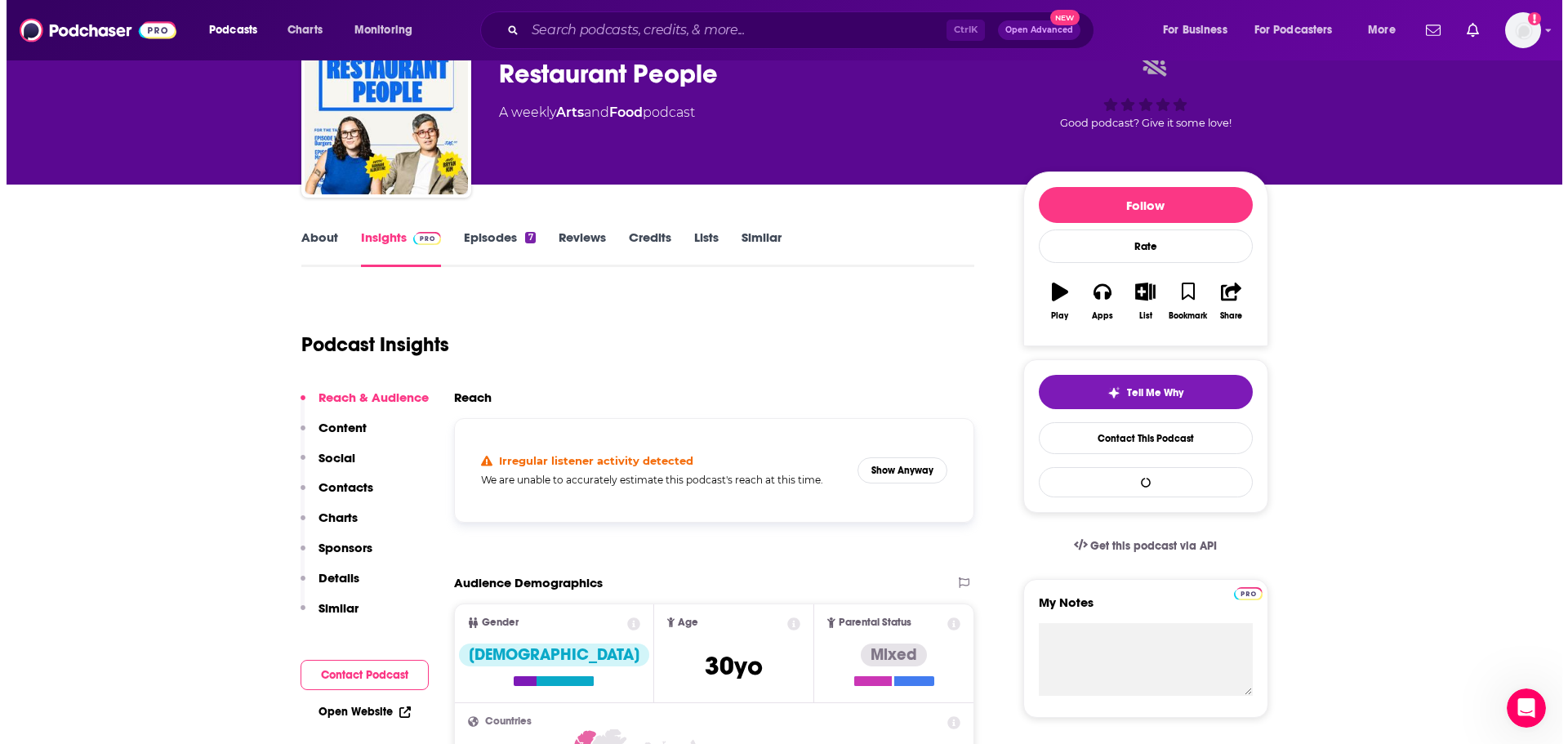
scroll to position [0, 0]
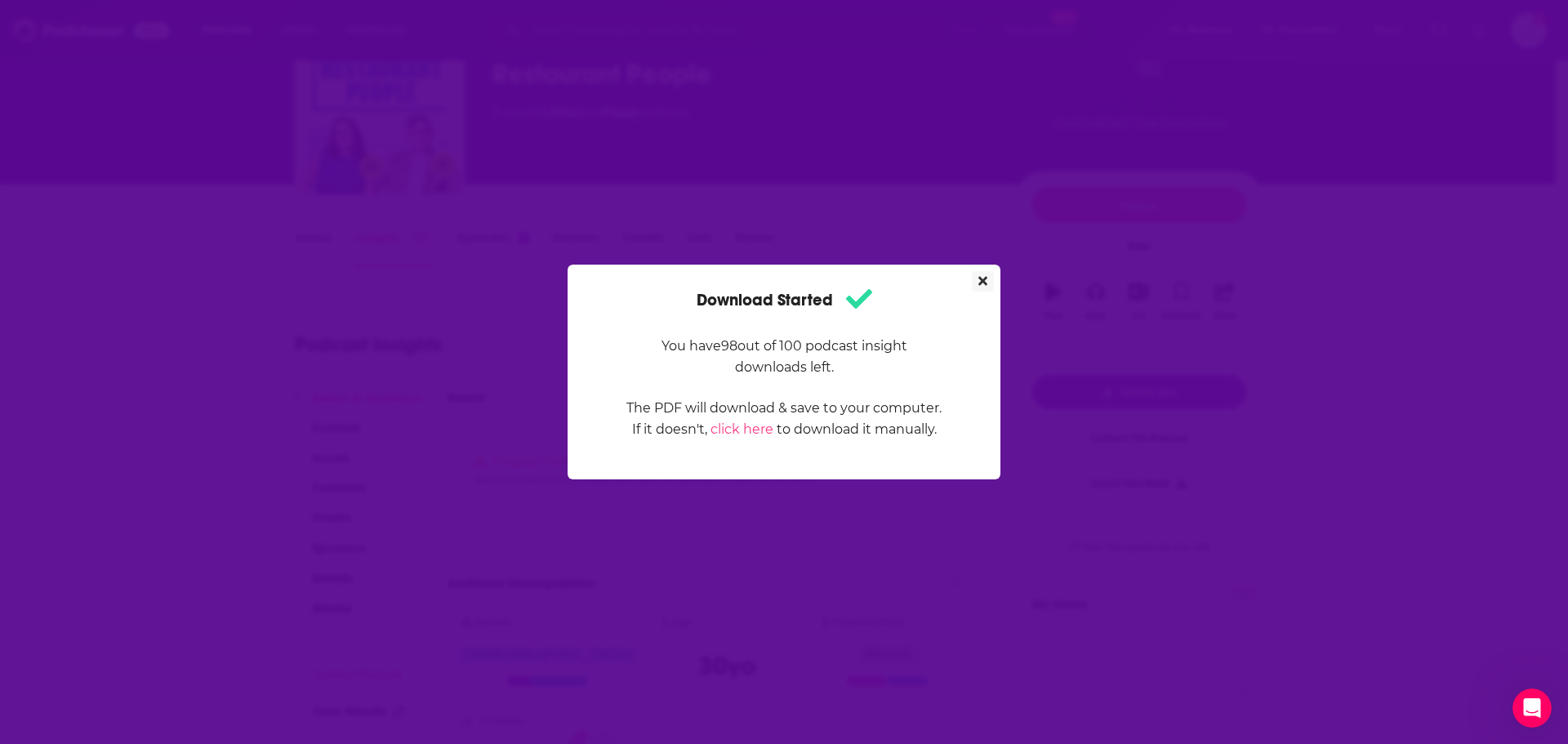
click at [979, 281] on icon "Close" at bounding box center [983, 281] width 9 height 13
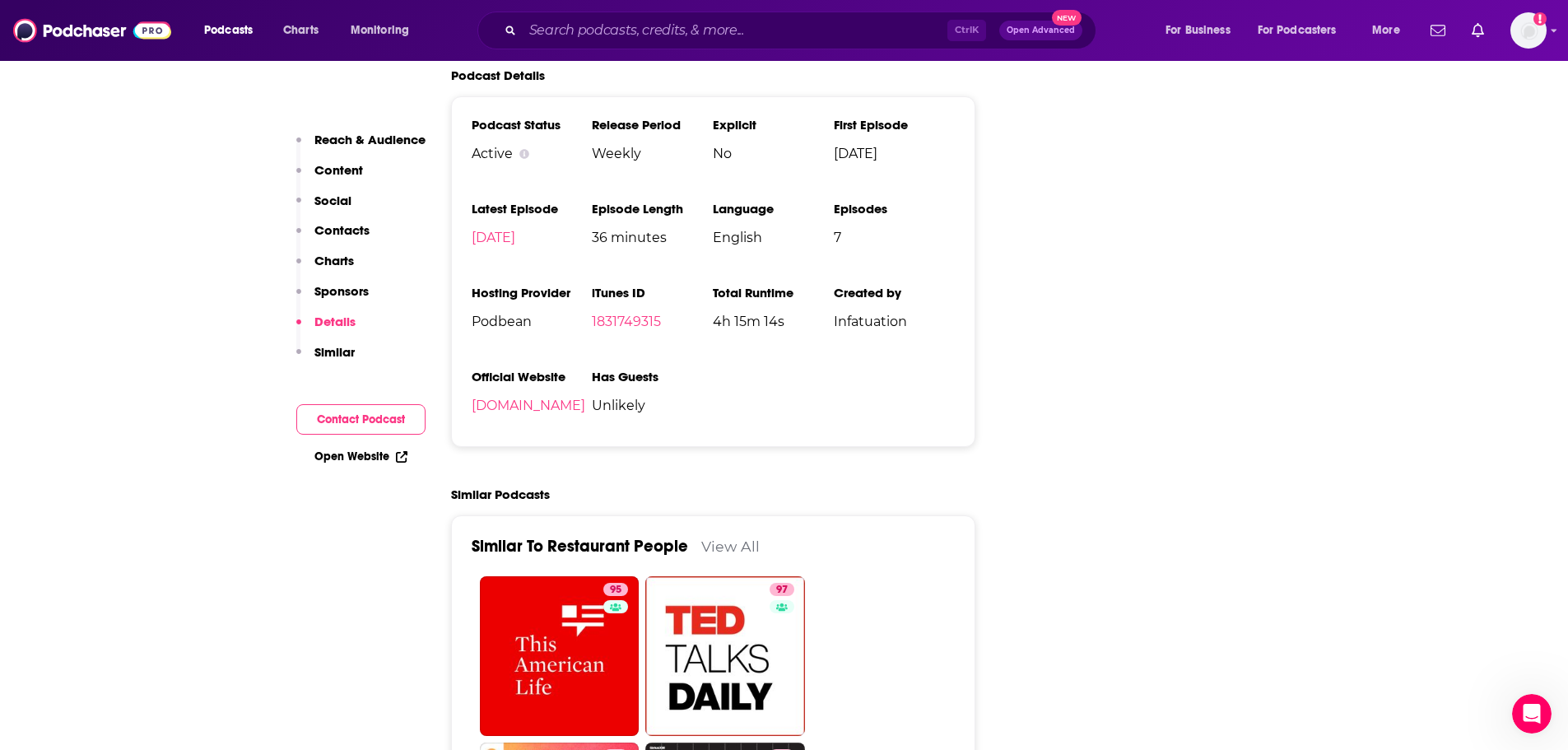
scroll to position [1811, 0]
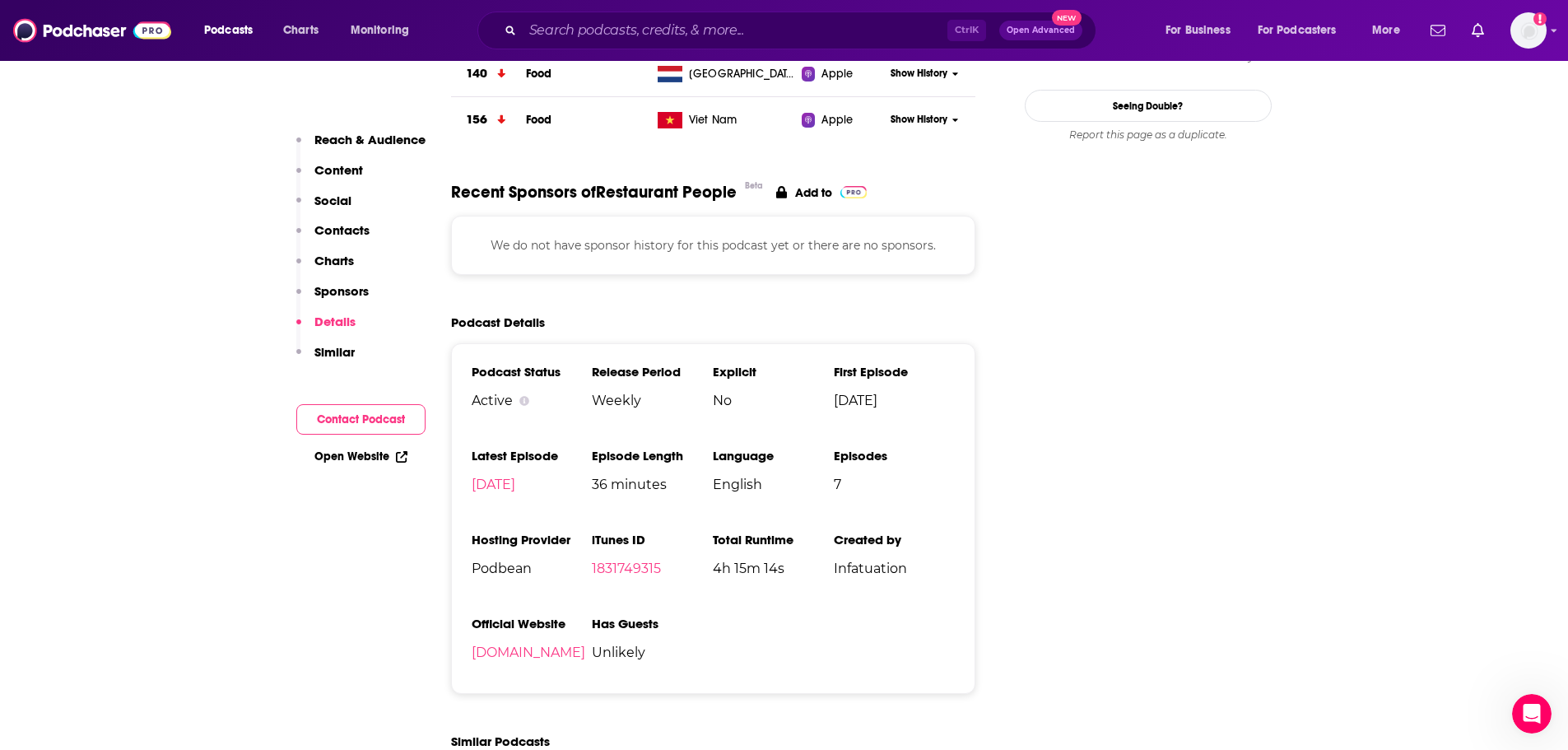
click at [329, 259] on p "Charts" at bounding box center [335, 260] width 40 height 16
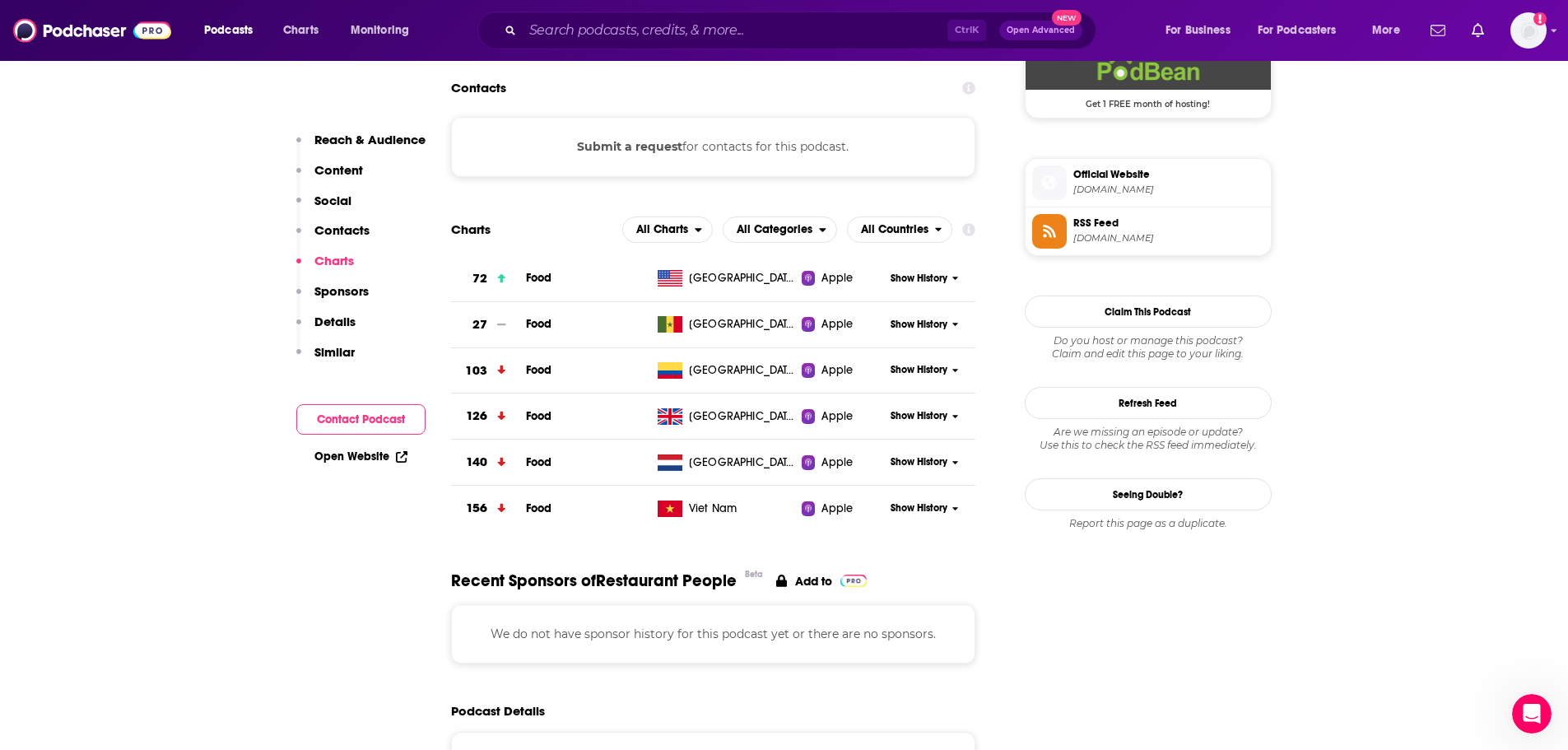
scroll to position [1245, 0]
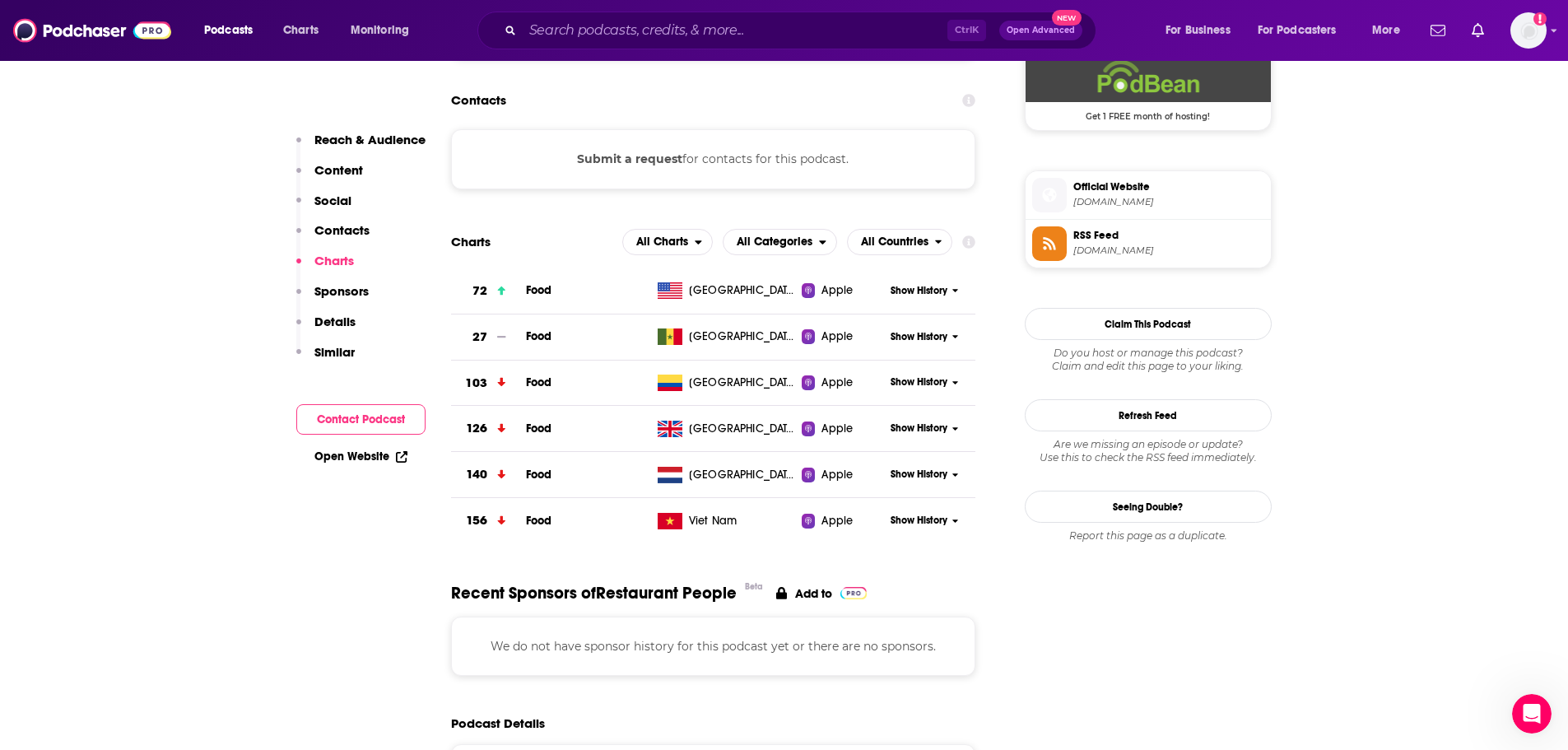
click at [321, 229] on p "Contacts" at bounding box center [342, 230] width 55 height 16
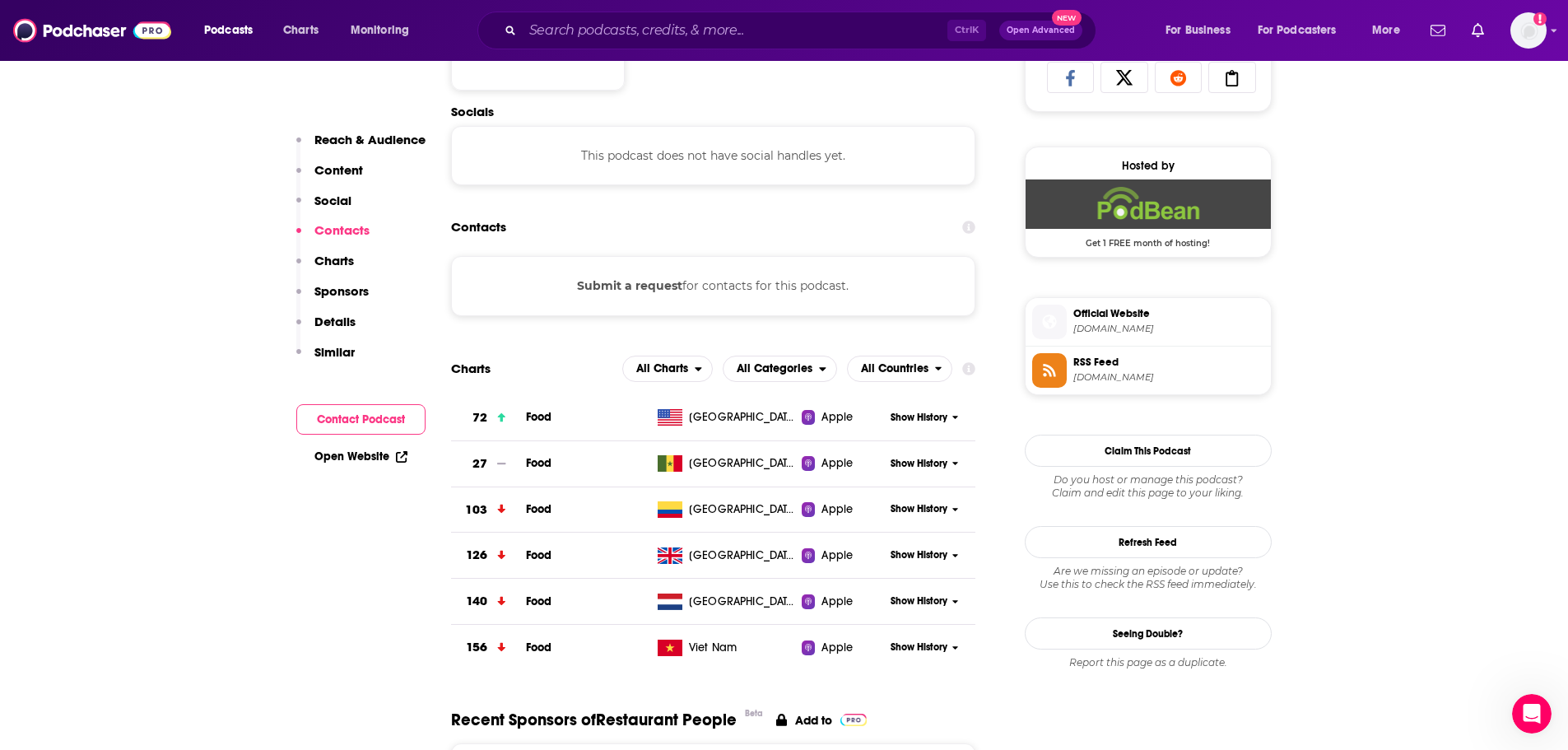
scroll to position [1101, 0]
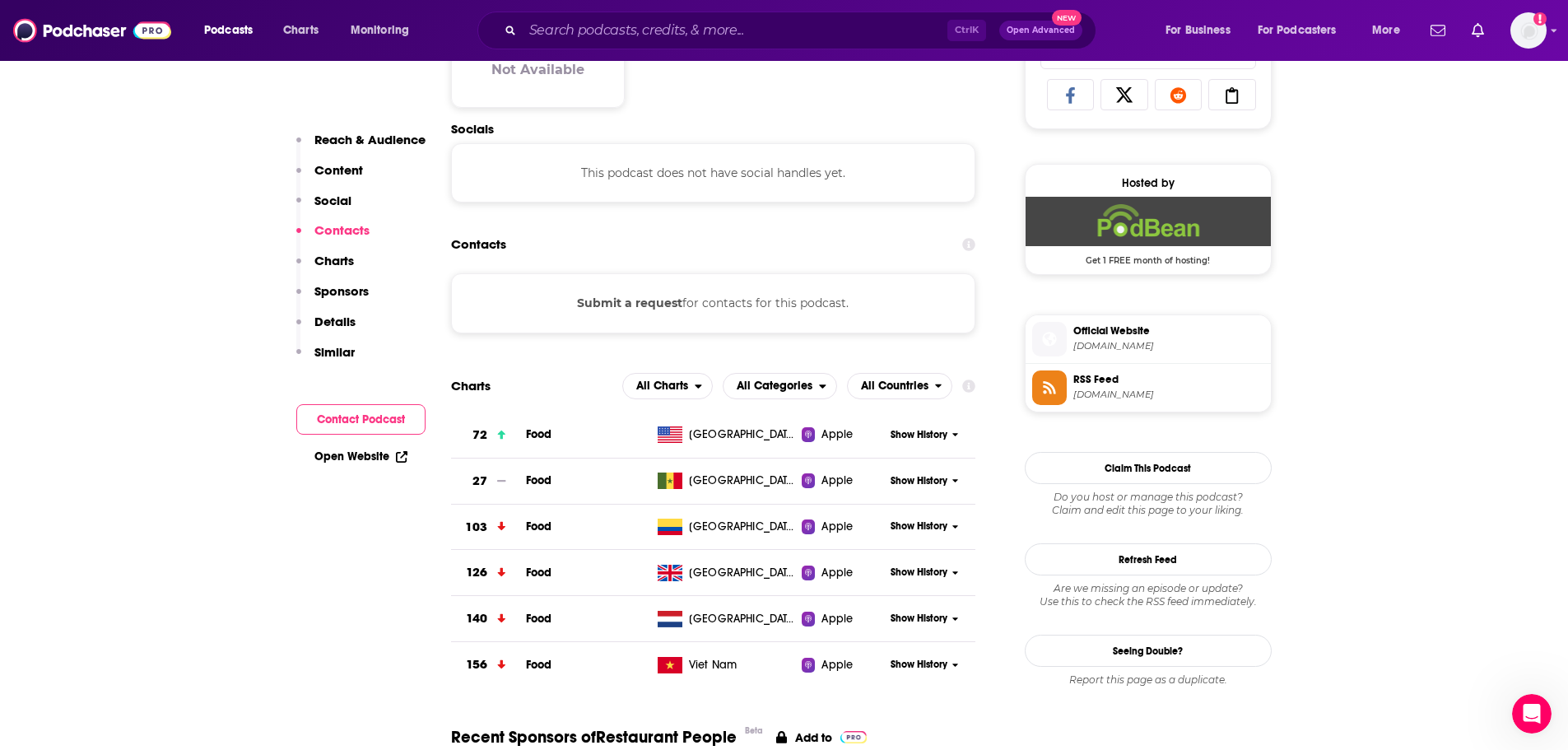
click at [331, 202] on p "Social" at bounding box center [333, 200] width 37 height 16
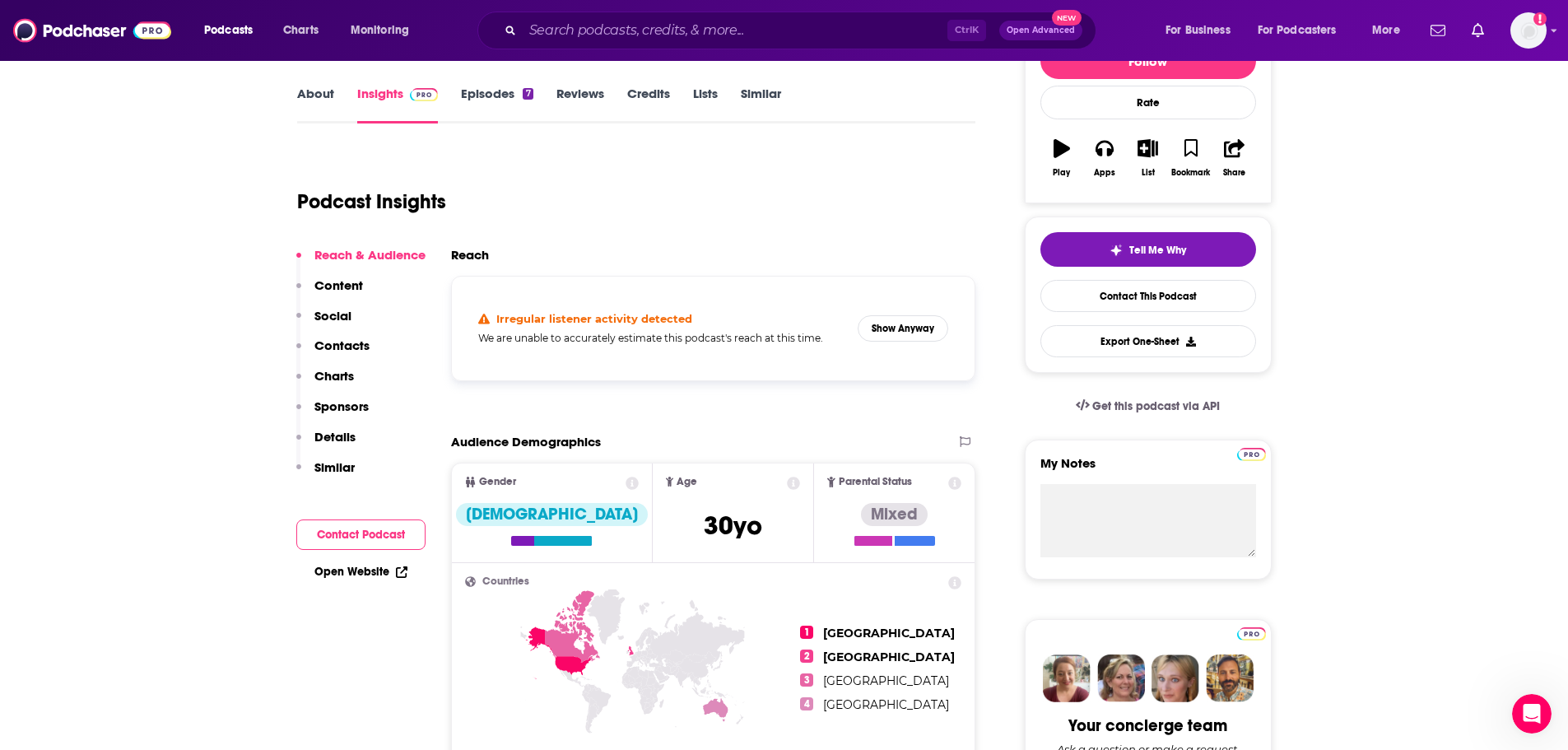
scroll to position [247, 0]
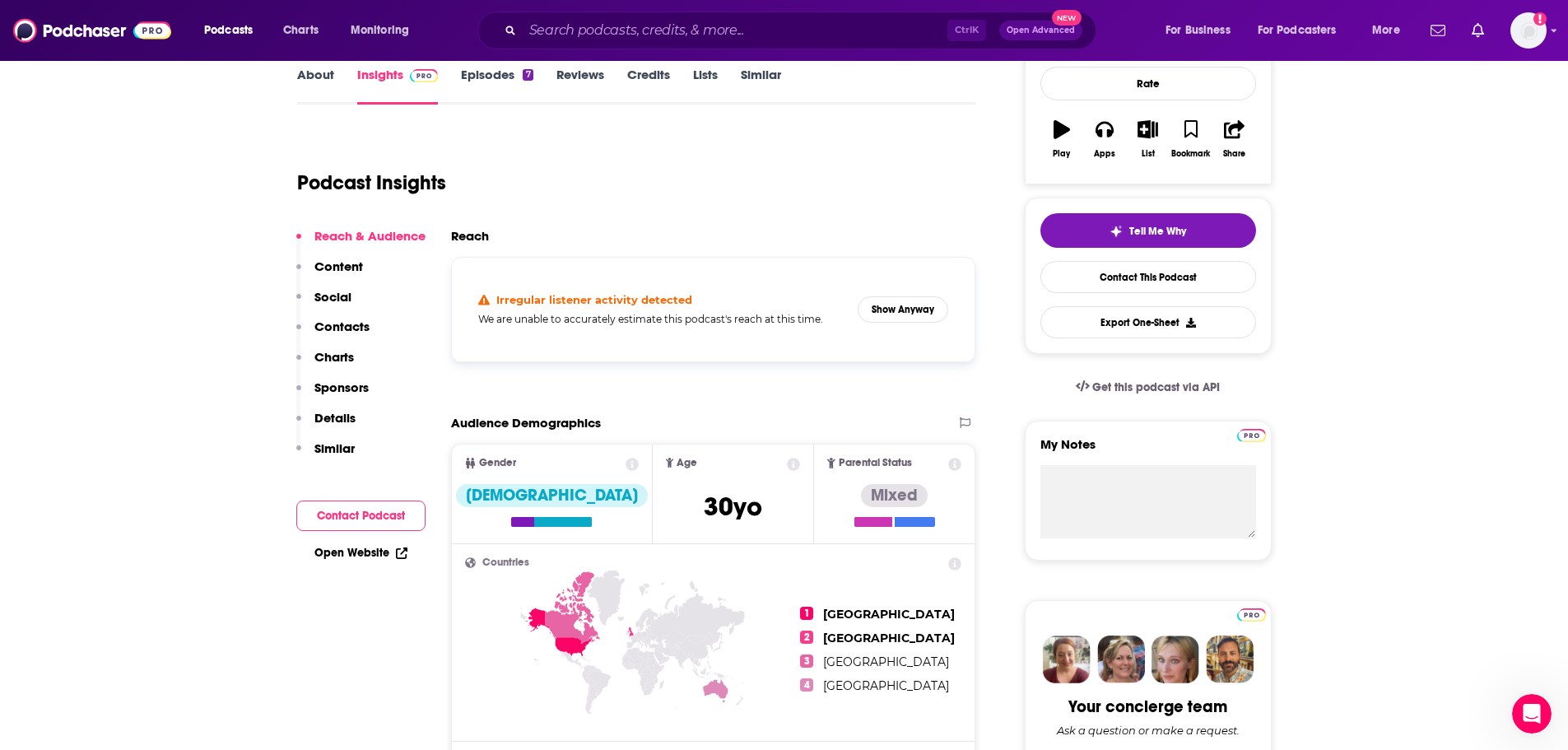
click at [570, 302] on h4 "Irregular listener activity detected" at bounding box center [594, 300] width 196 height 13
